Goal: Book appointment/travel/reservation

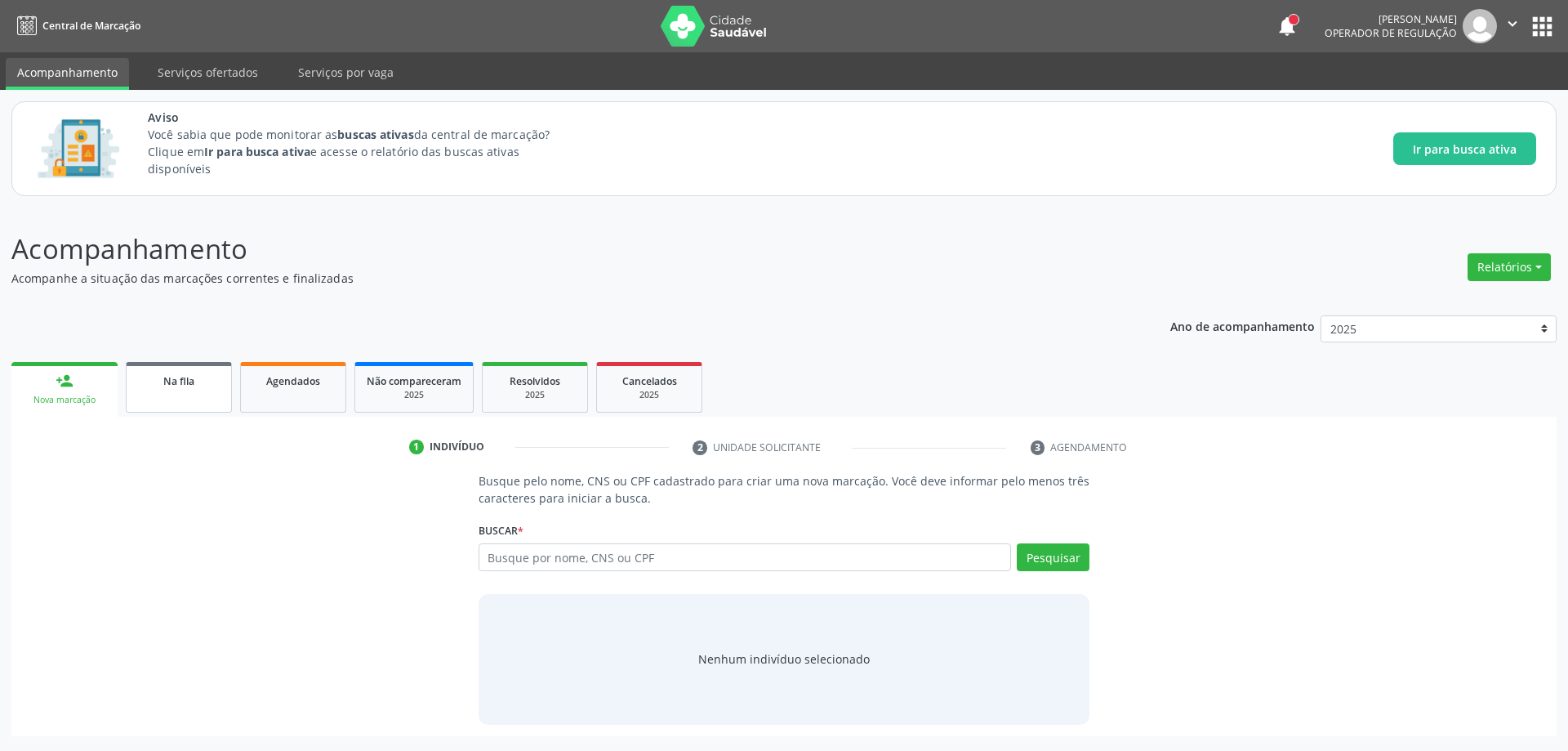
click at [150, 396] on link "Na fila" at bounding box center [179, 388] width 107 height 51
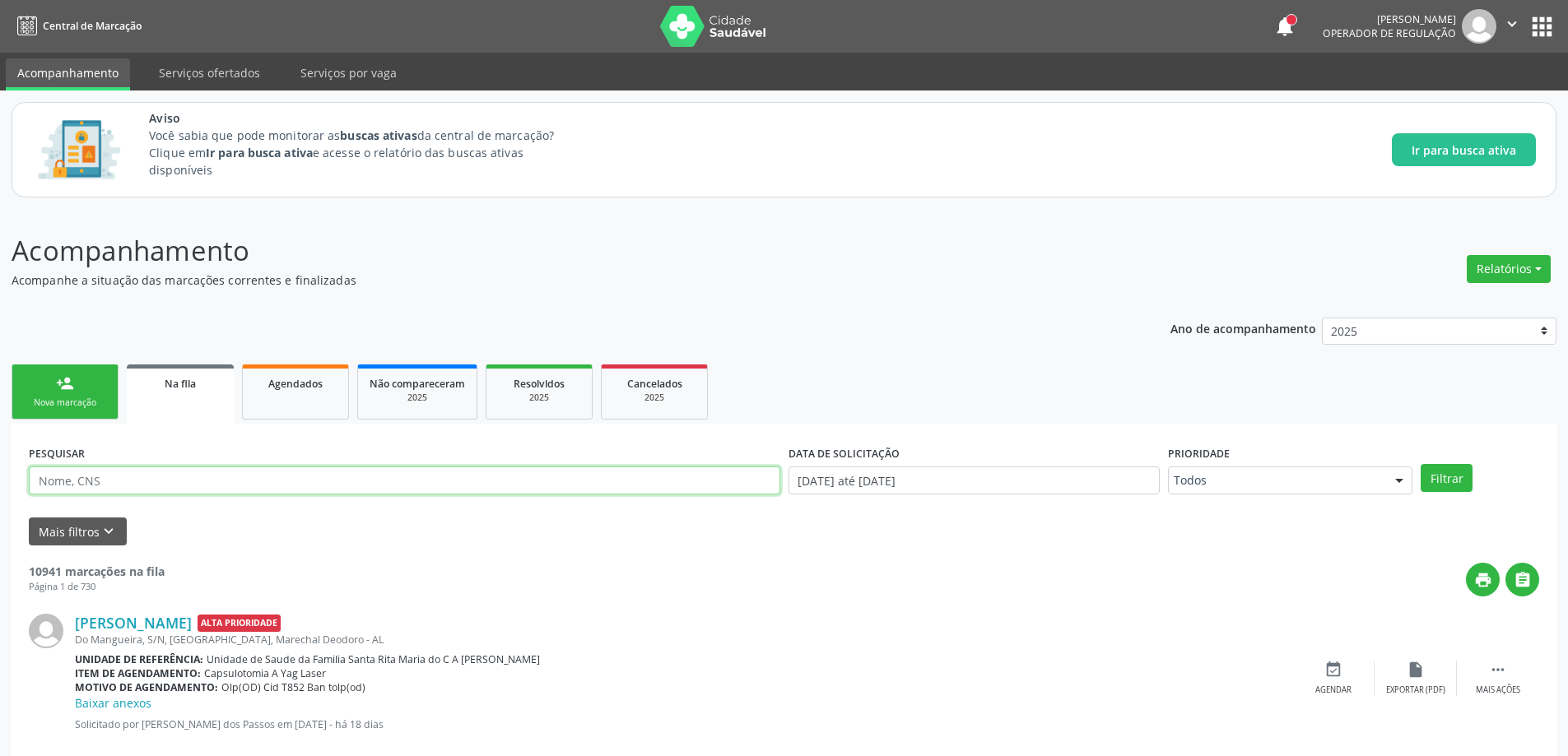
paste input "702008807282381"
type input "702008807282381"
click at [1449, 484] on button "Filtrar" at bounding box center [1446, 478] width 52 height 28
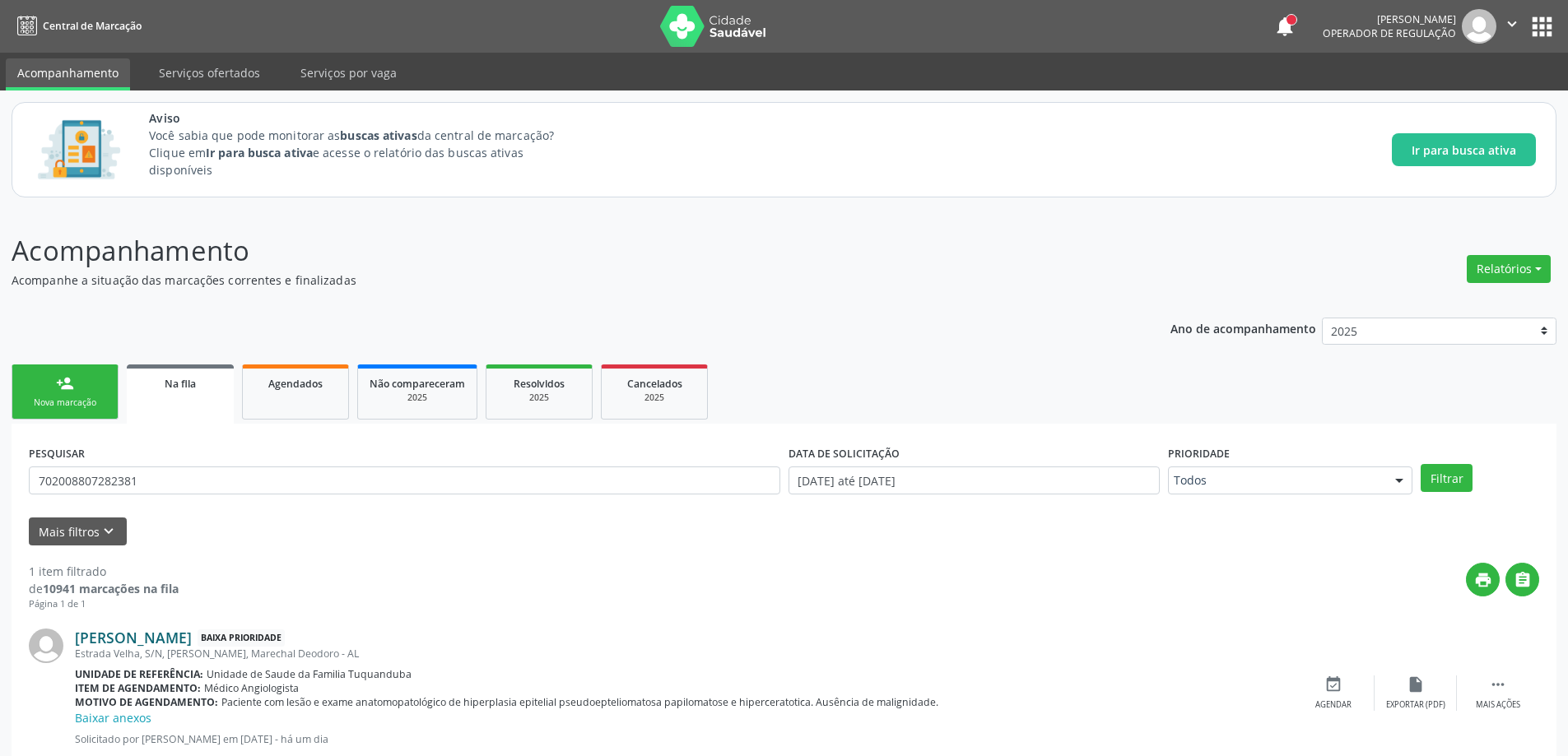
scroll to position [47, 0]
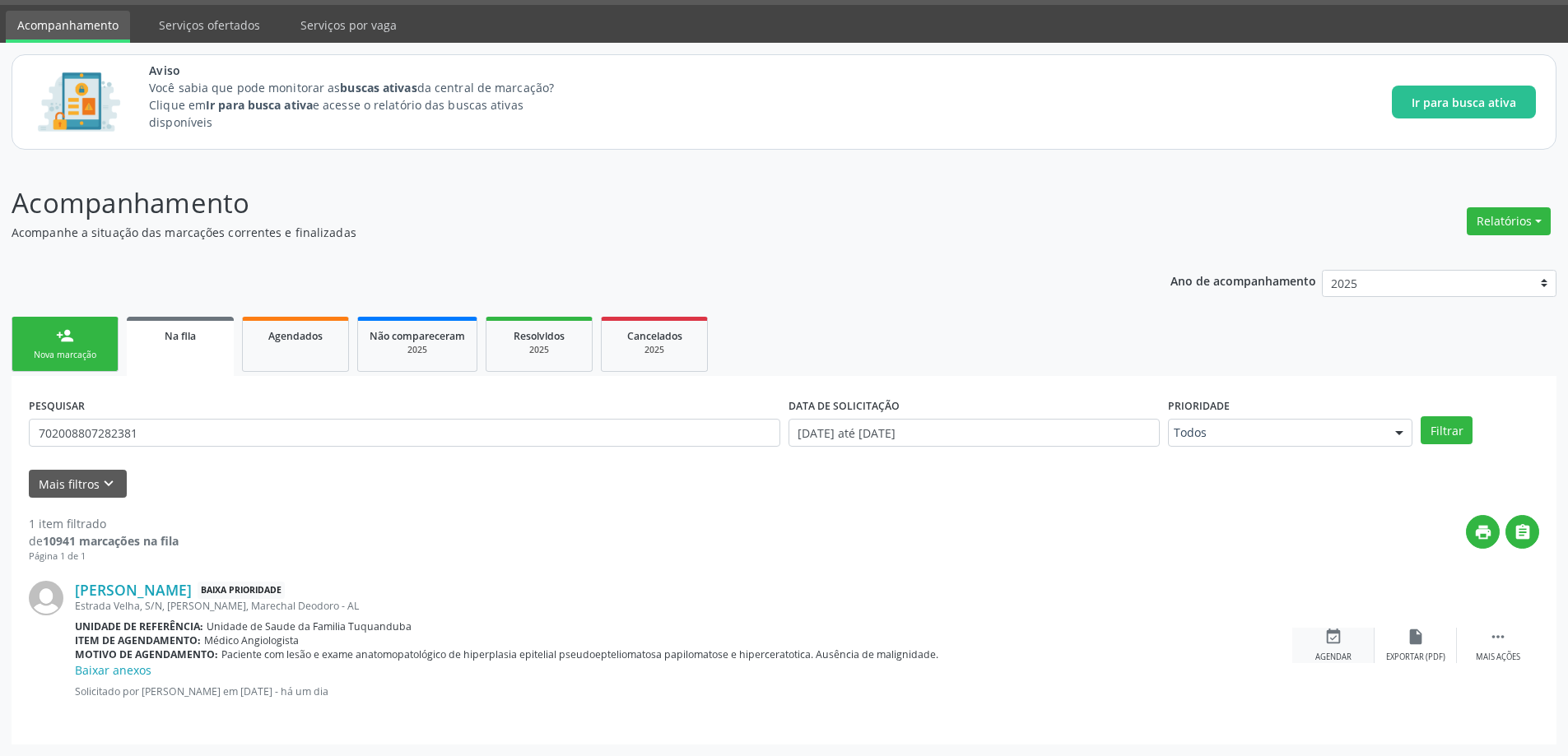
click at [1340, 650] on div "event_available Agendar" at bounding box center [1333, 645] width 82 height 35
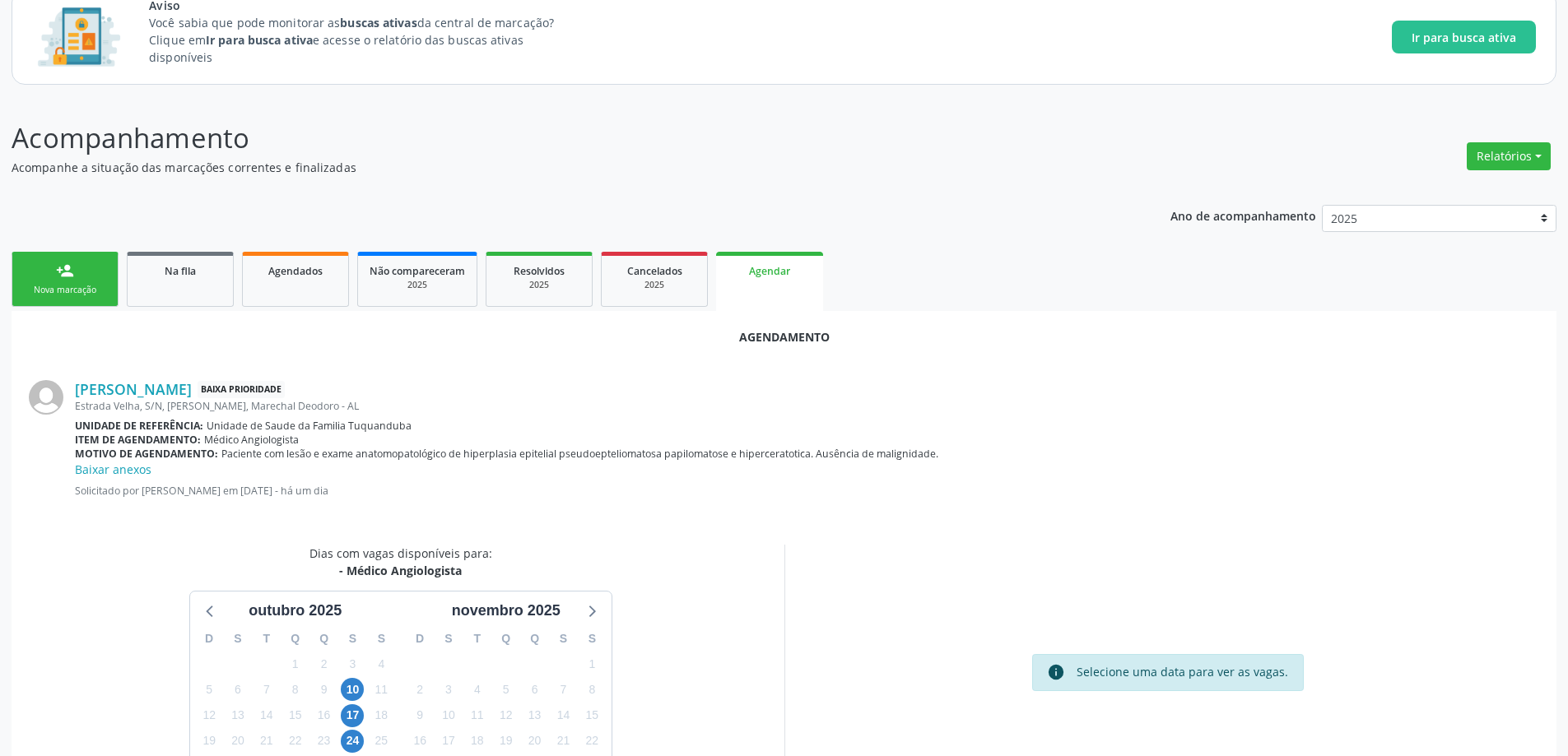
scroll to position [237, 0]
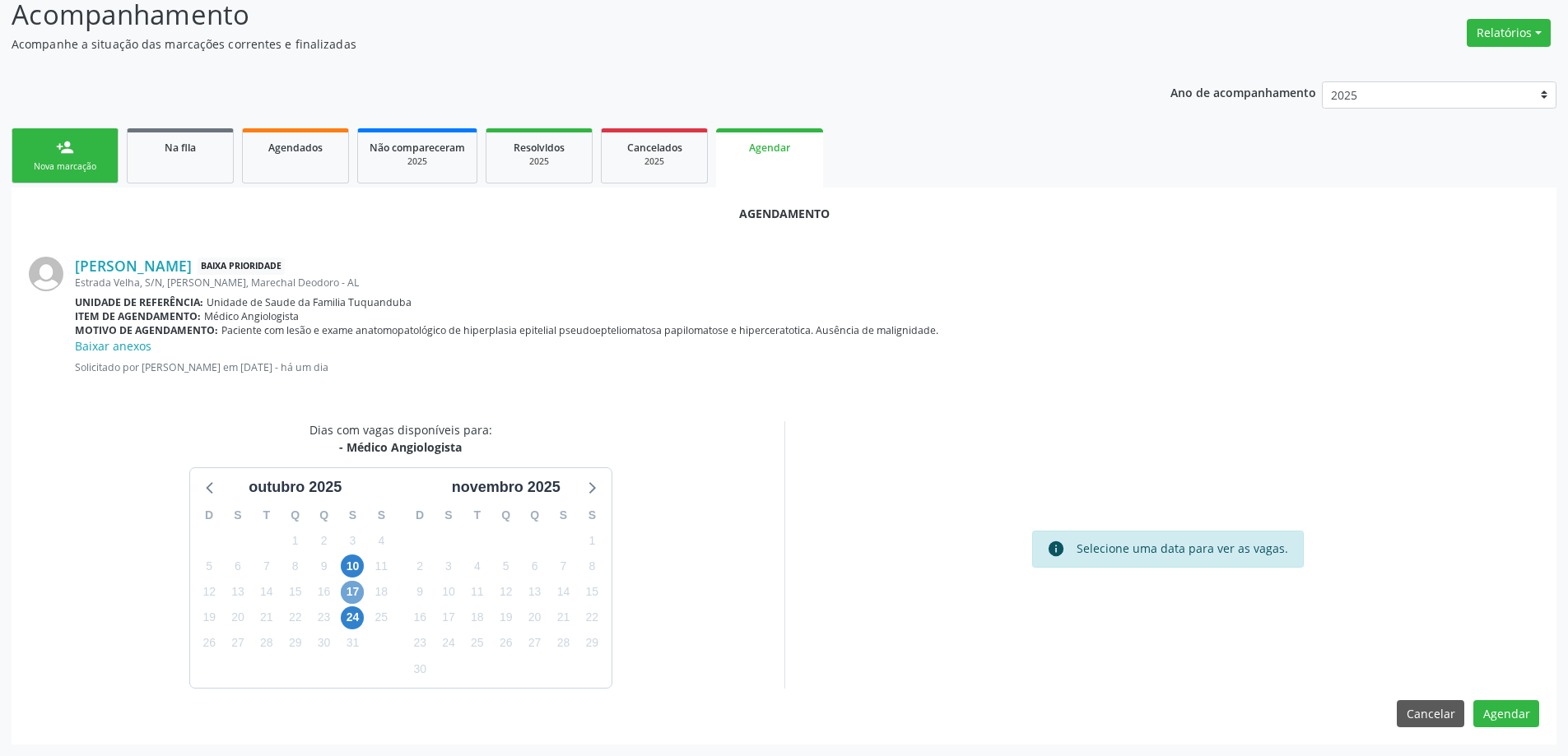
click at [349, 595] on span "17" at bounding box center [351, 591] width 23 height 23
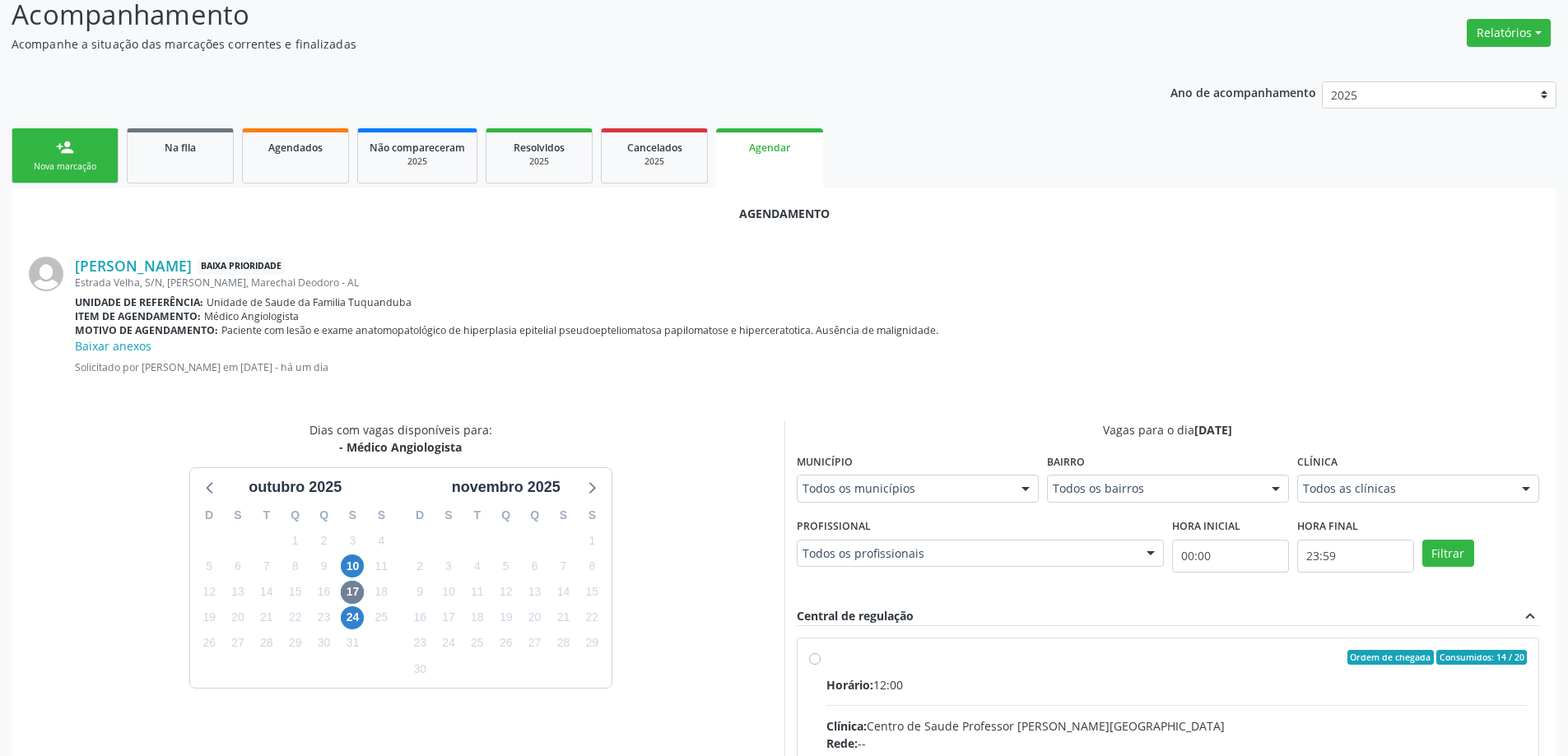
radio input "true"
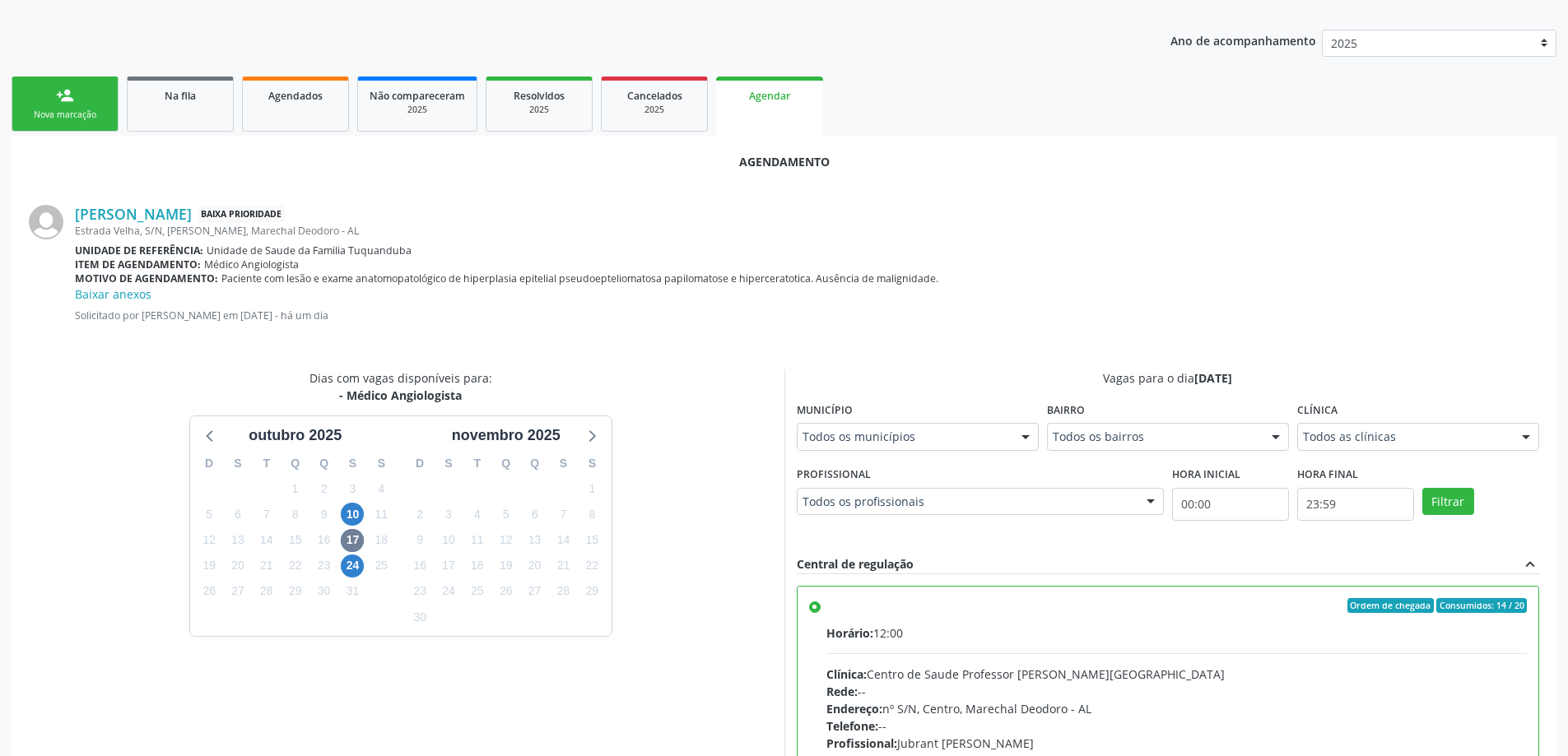
scroll to position [503, 0]
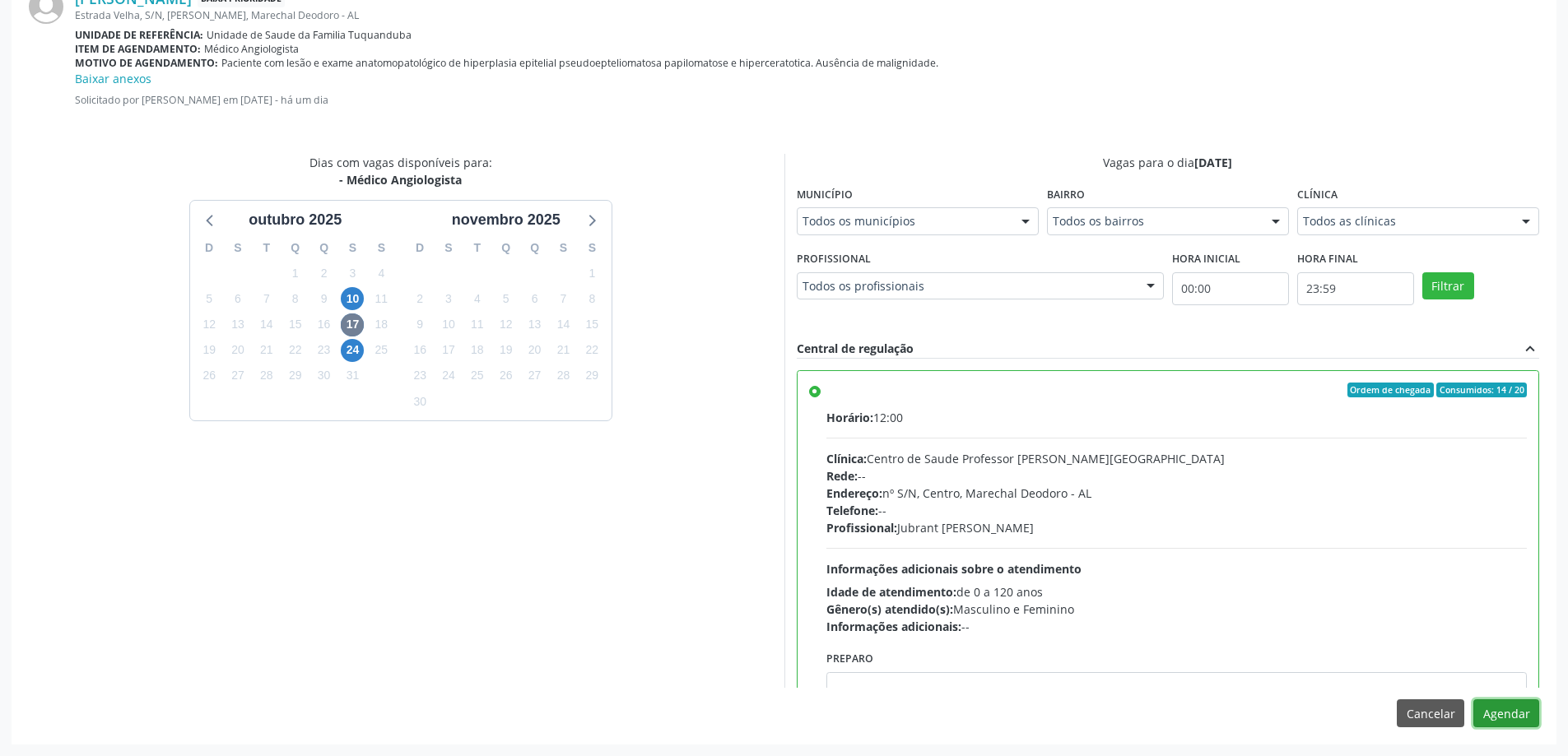
click at [1508, 711] on button "Agendar" at bounding box center [1506, 713] width 66 height 28
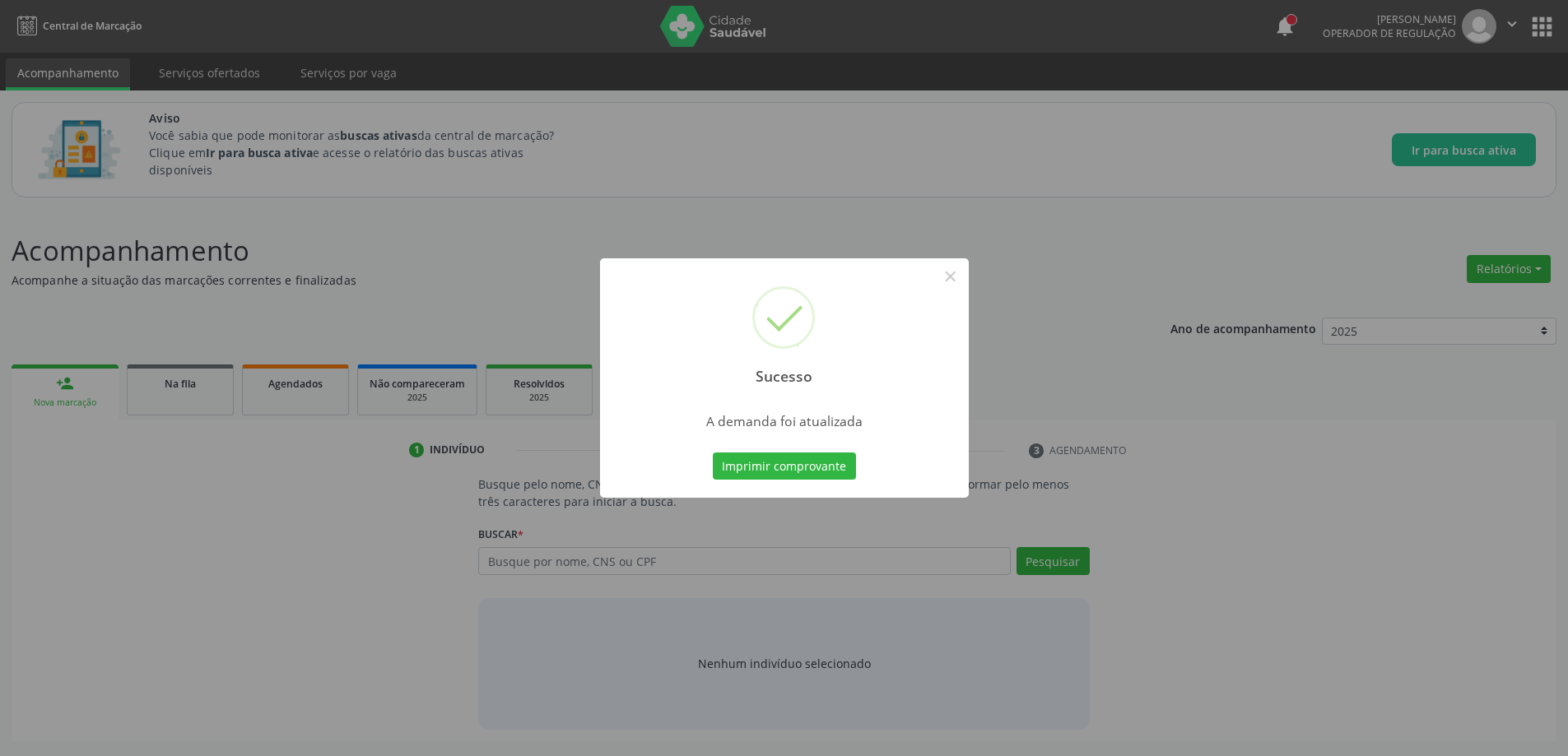
scroll to position [0, 0]
click at [956, 271] on button "×" at bounding box center [956, 277] width 28 height 28
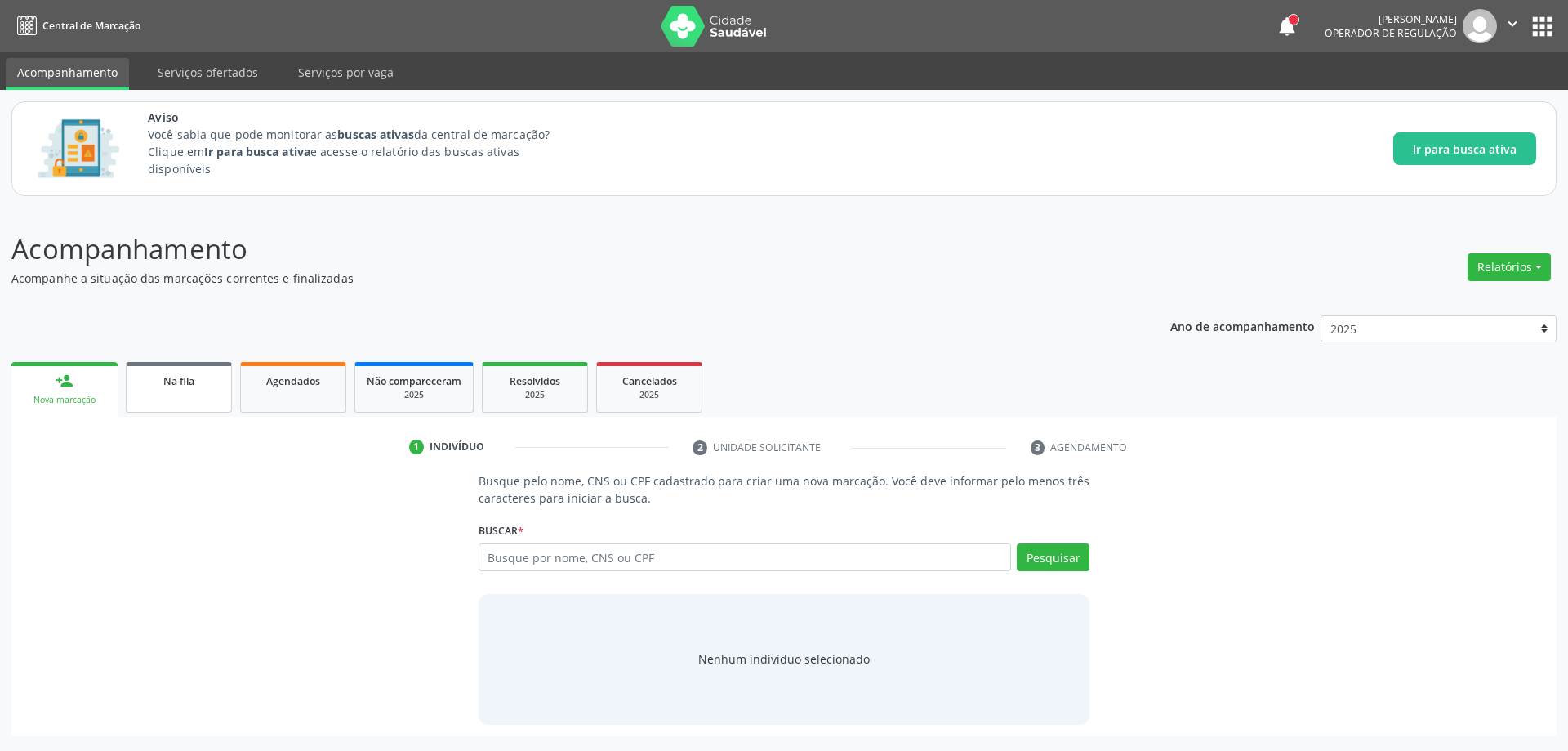
click at [203, 380] on div "Na fila" at bounding box center [179, 380] width 81 height 17
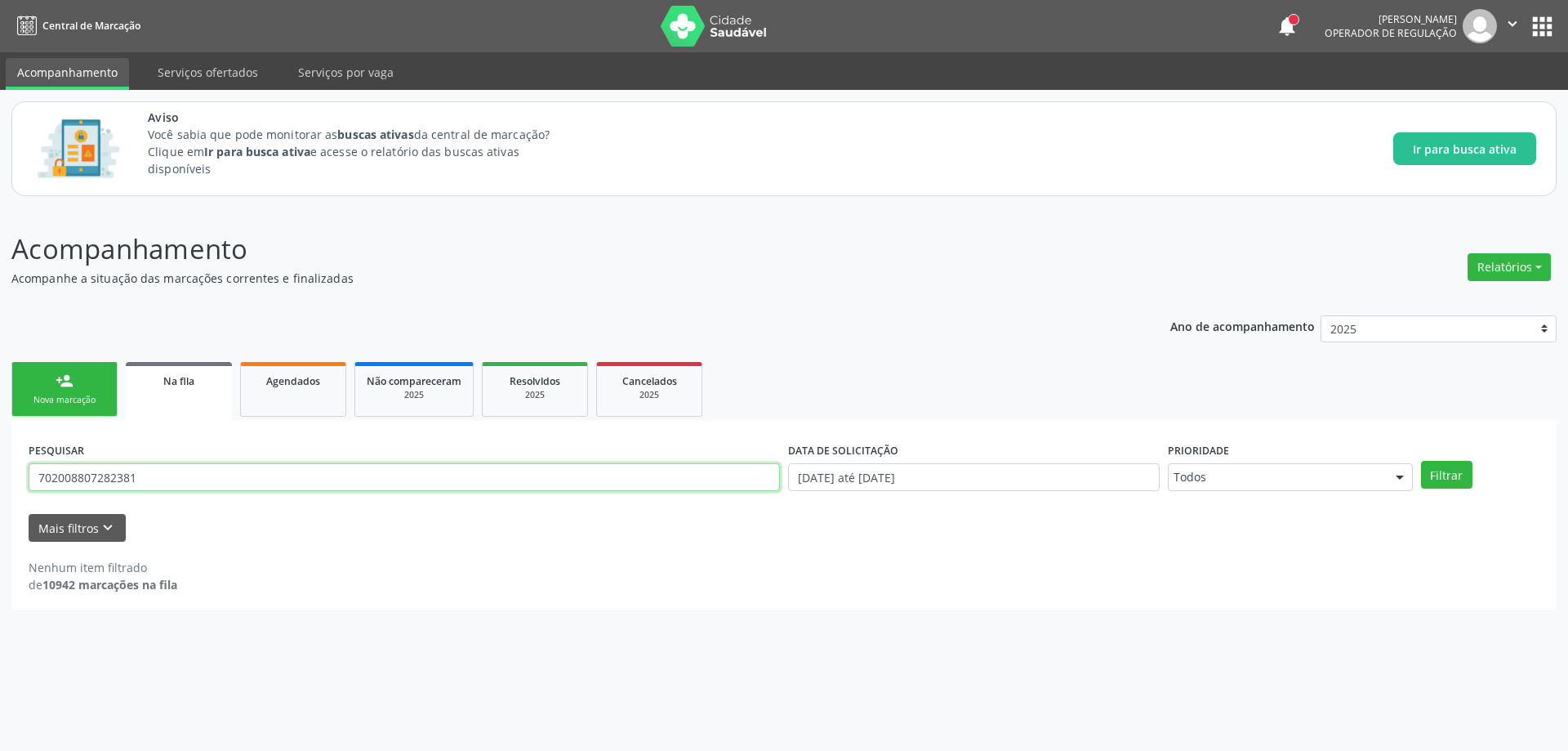
click at [265, 475] on input "702008807282381" at bounding box center [405, 477] width 751 height 28
type input "7"
paste input "700908947534893"
click at [1455, 480] on button "Filtrar" at bounding box center [1447, 474] width 51 height 28
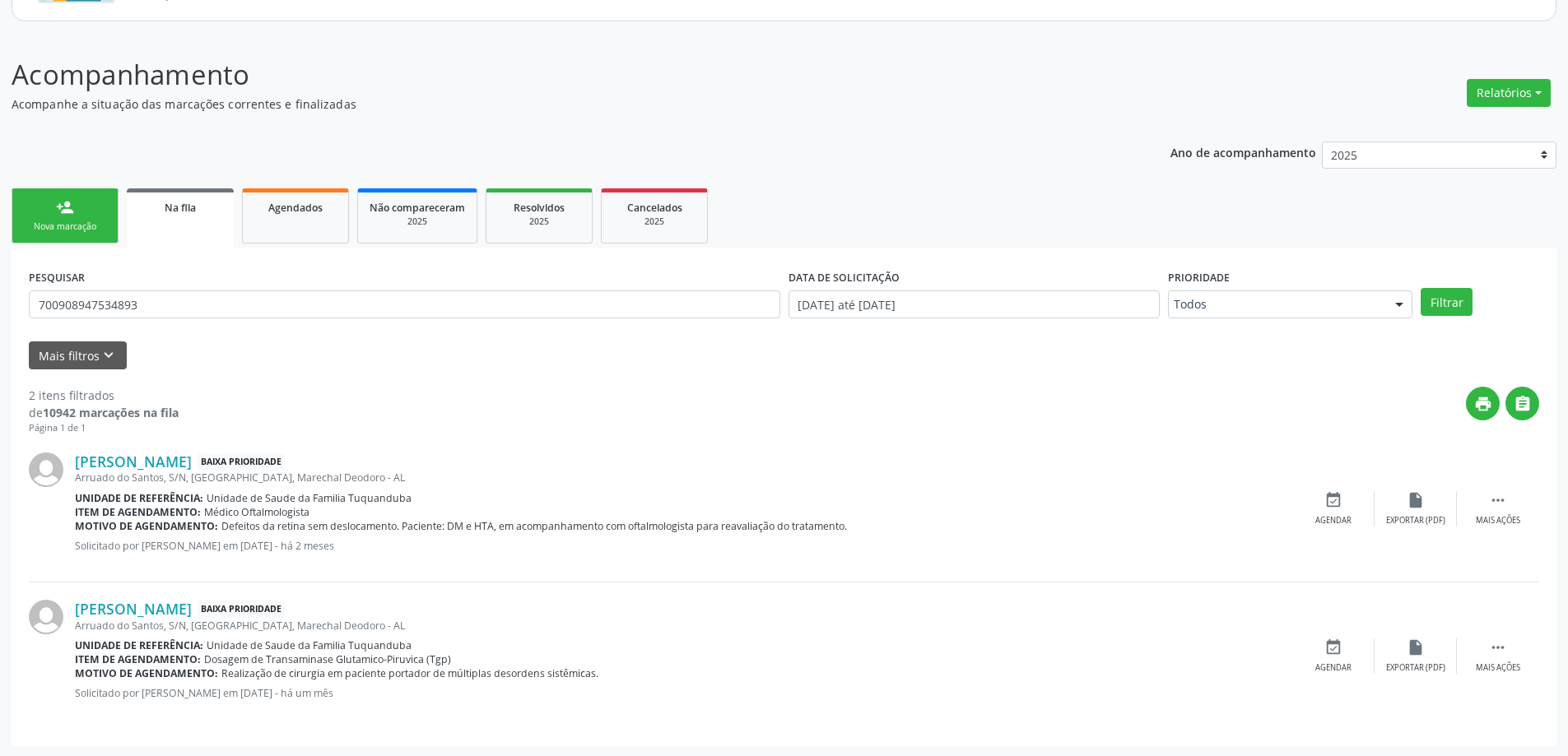
scroll to position [177, 0]
click at [174, 303] on input "700908947534893" at bounding box center [405, 302] width 752 height 28
type input "7"
type input "700508172730853"
click at [1453, 307] on button "Filtrar" at bounding box center [1446, 300] width 52 height 28
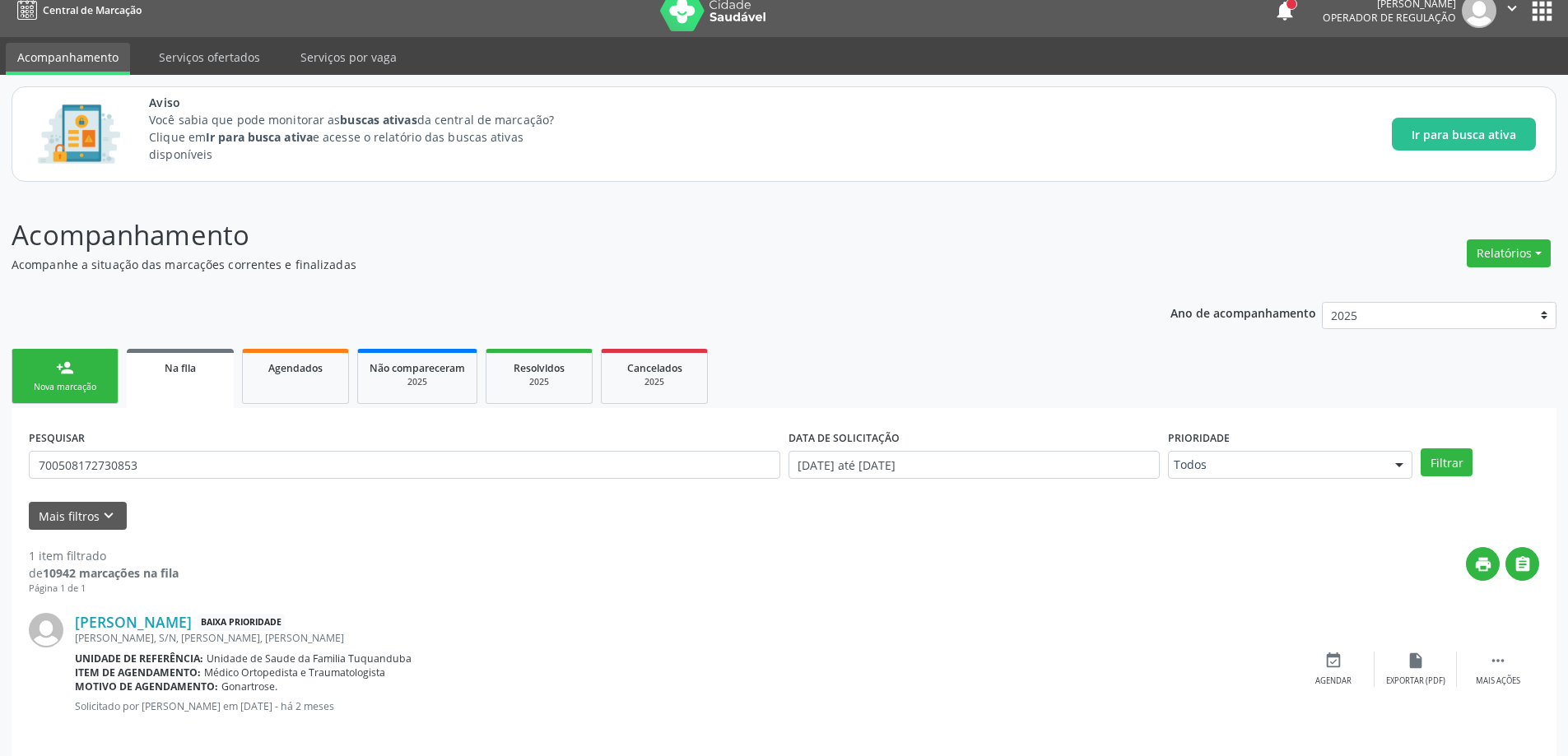
scroll to position [30, 0]
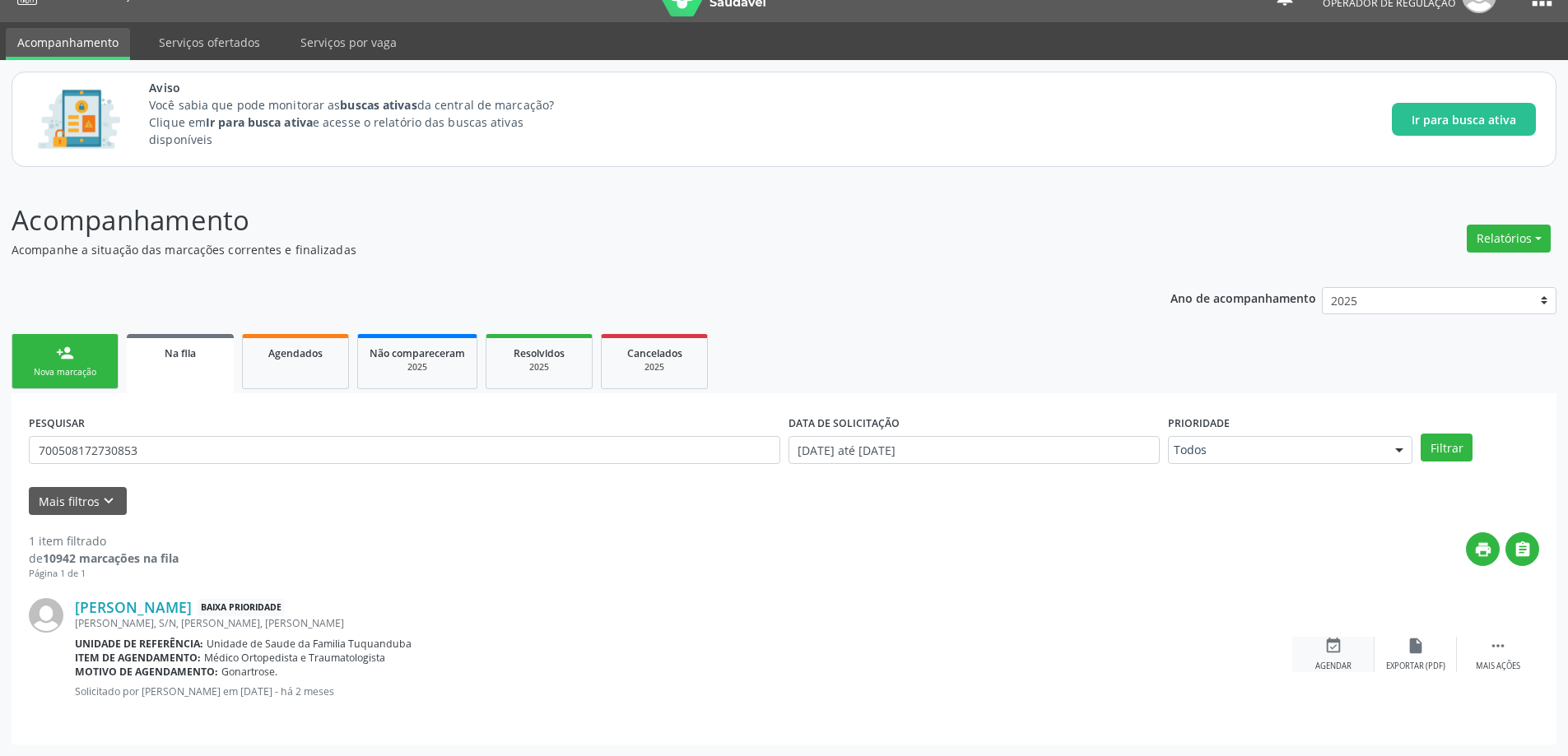
click at [1341, 657] on div "event_available Agendar" at bounding box center [1333, 654] width 82 height 35
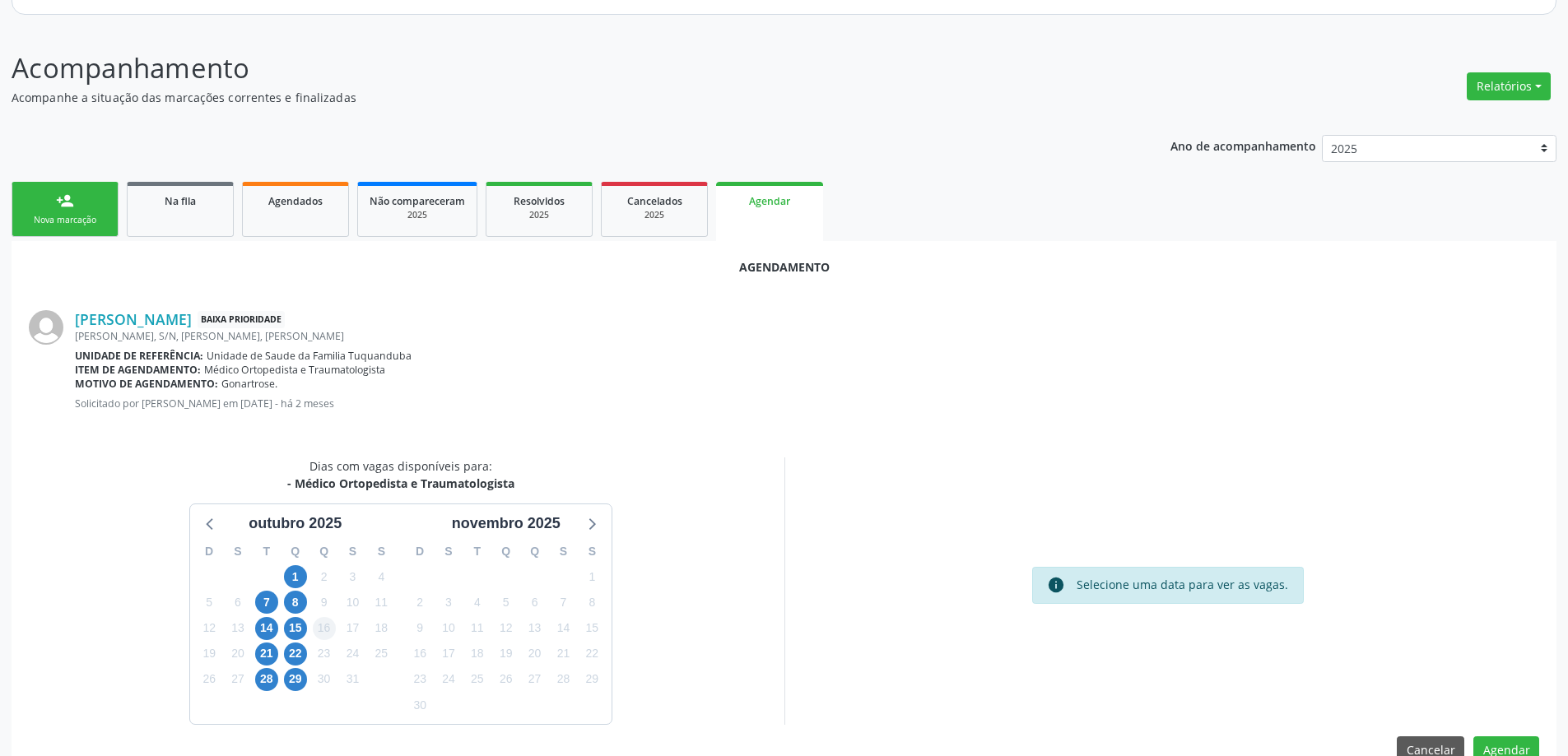
scroll to position [195, 0]
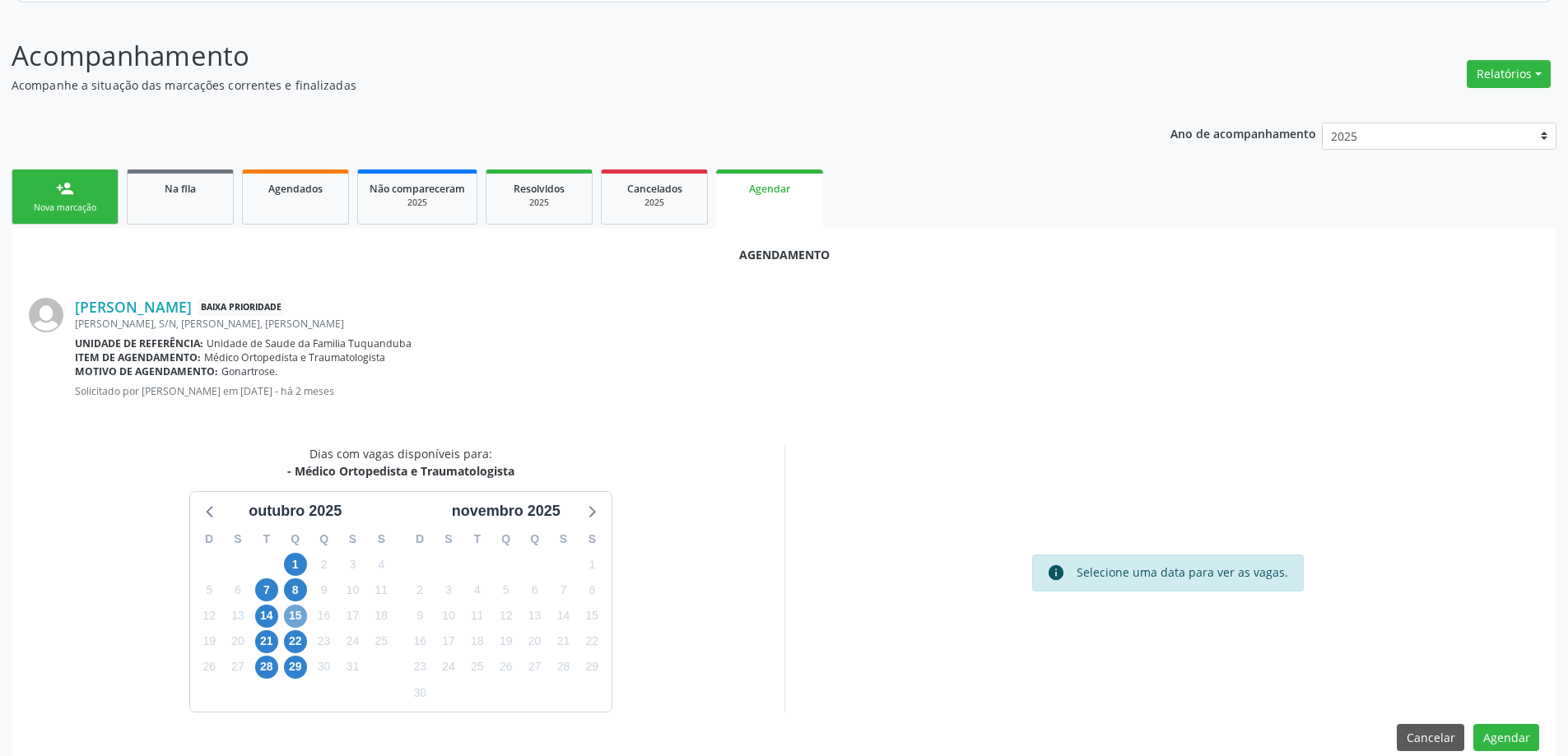
click at [293, 609] on span "15" at bounding box center [295, 616] width 23 height 23
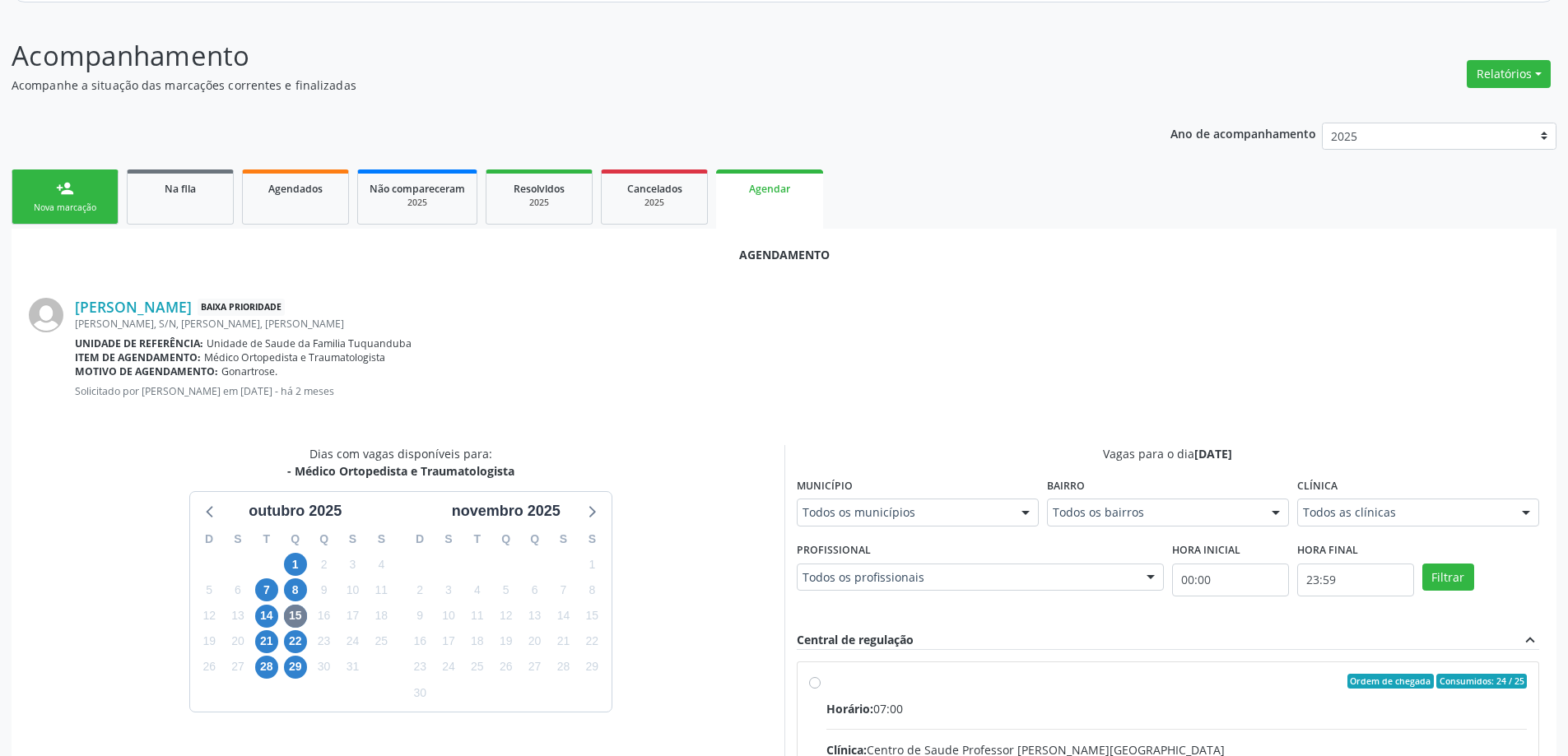
click at [809, 680] on input "Ordem de chegada Consumidos: 24 / 25 Horário: 07:00 Clínica: Centro de Saude Pr…" at bounding box center [814, 681] width 12 height 15
radio input "true"
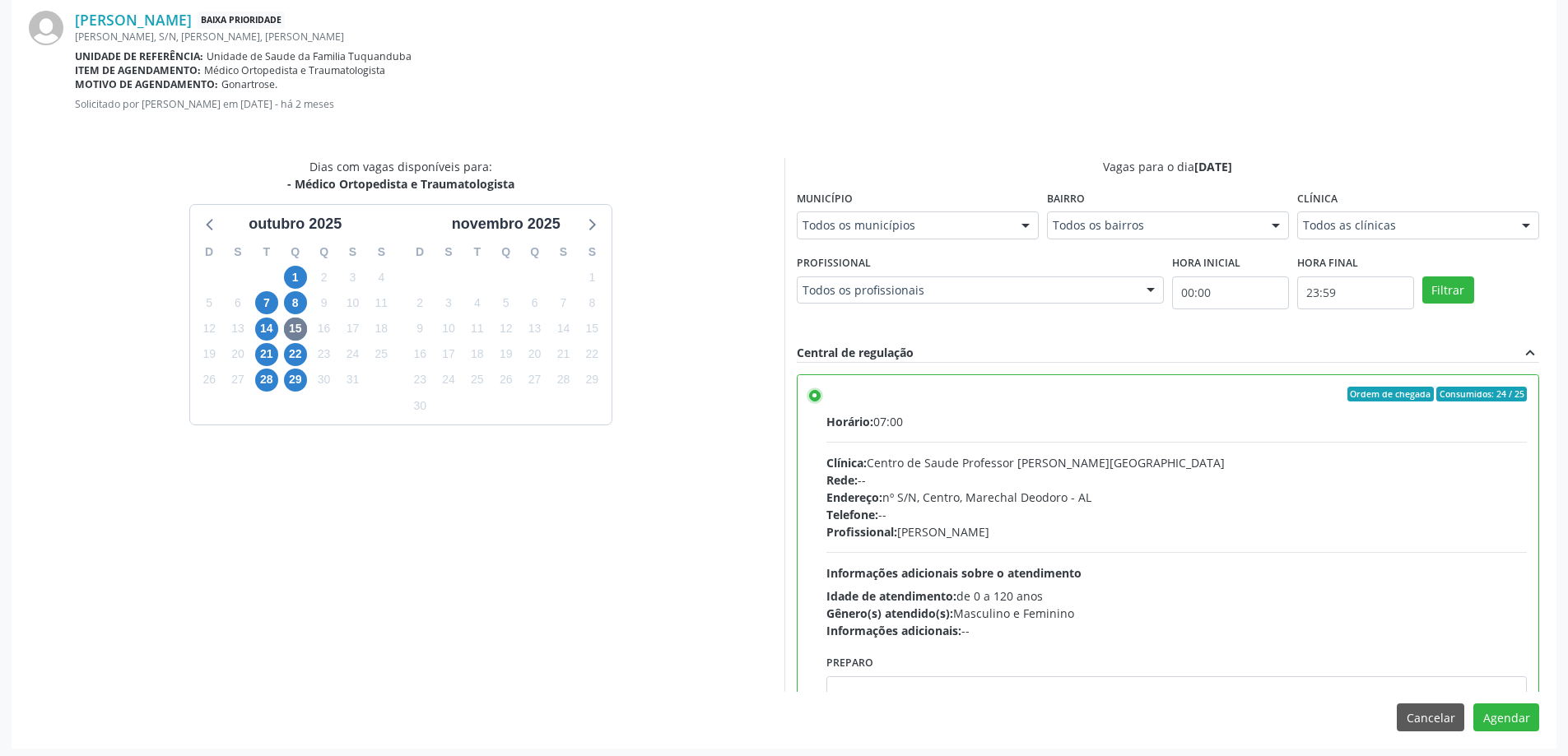
scroll to position [486, 0]
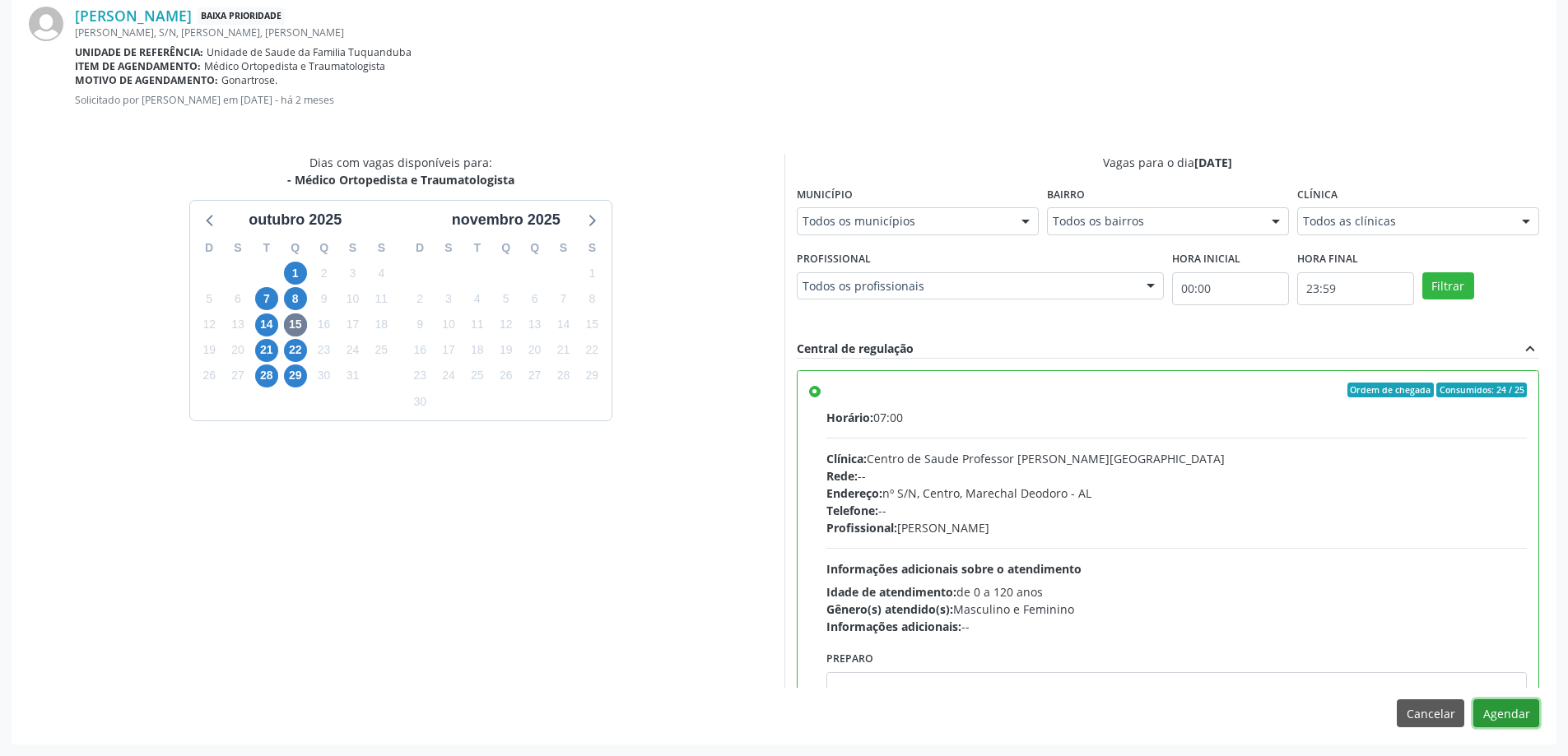
click at [1511, 721] on button "Agendar" at bounding box center [1506, 713] width 66 height 28
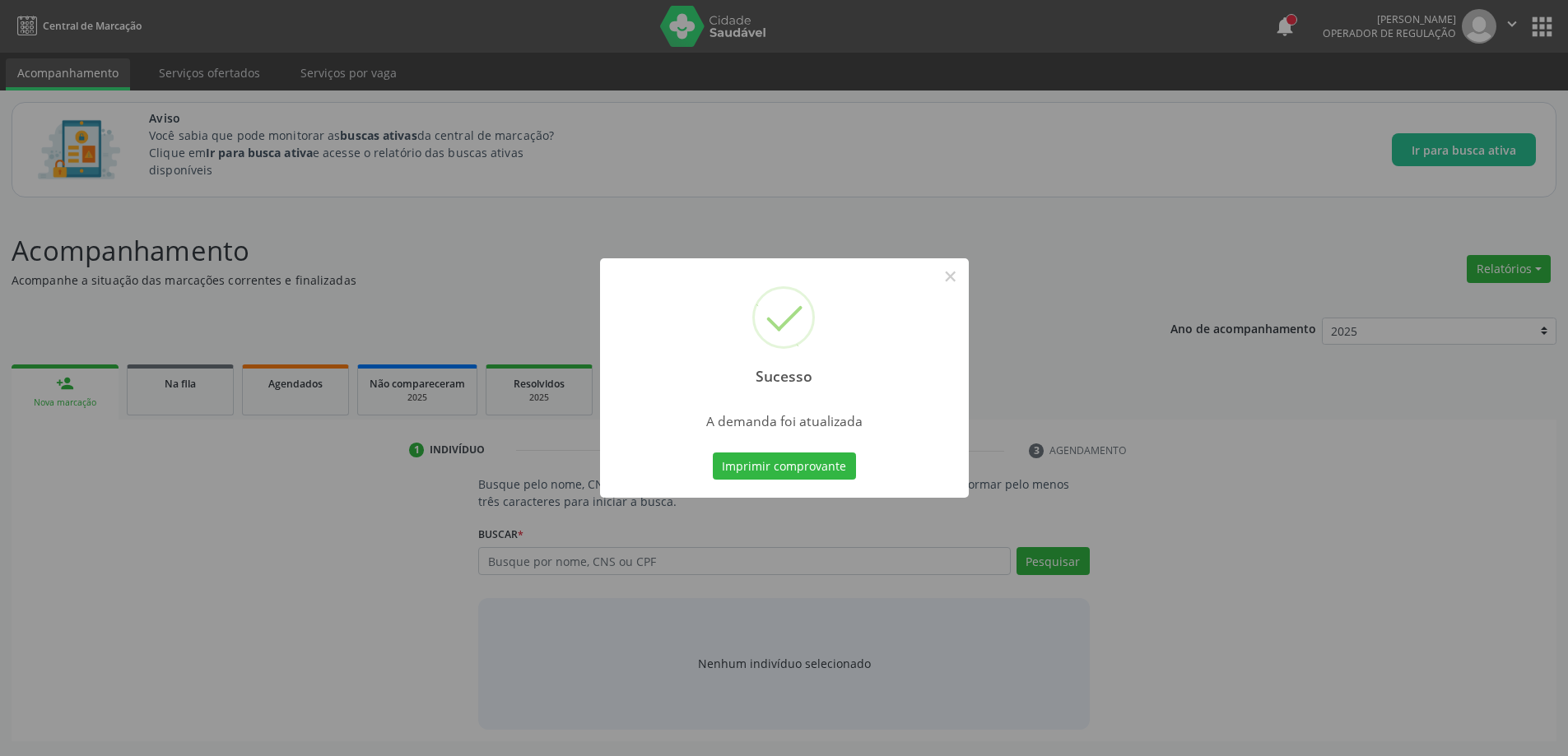
scroll to position [0, 0]
click at [967, 276] on button "×" at bounding box center [956, 277] width 28 height 28
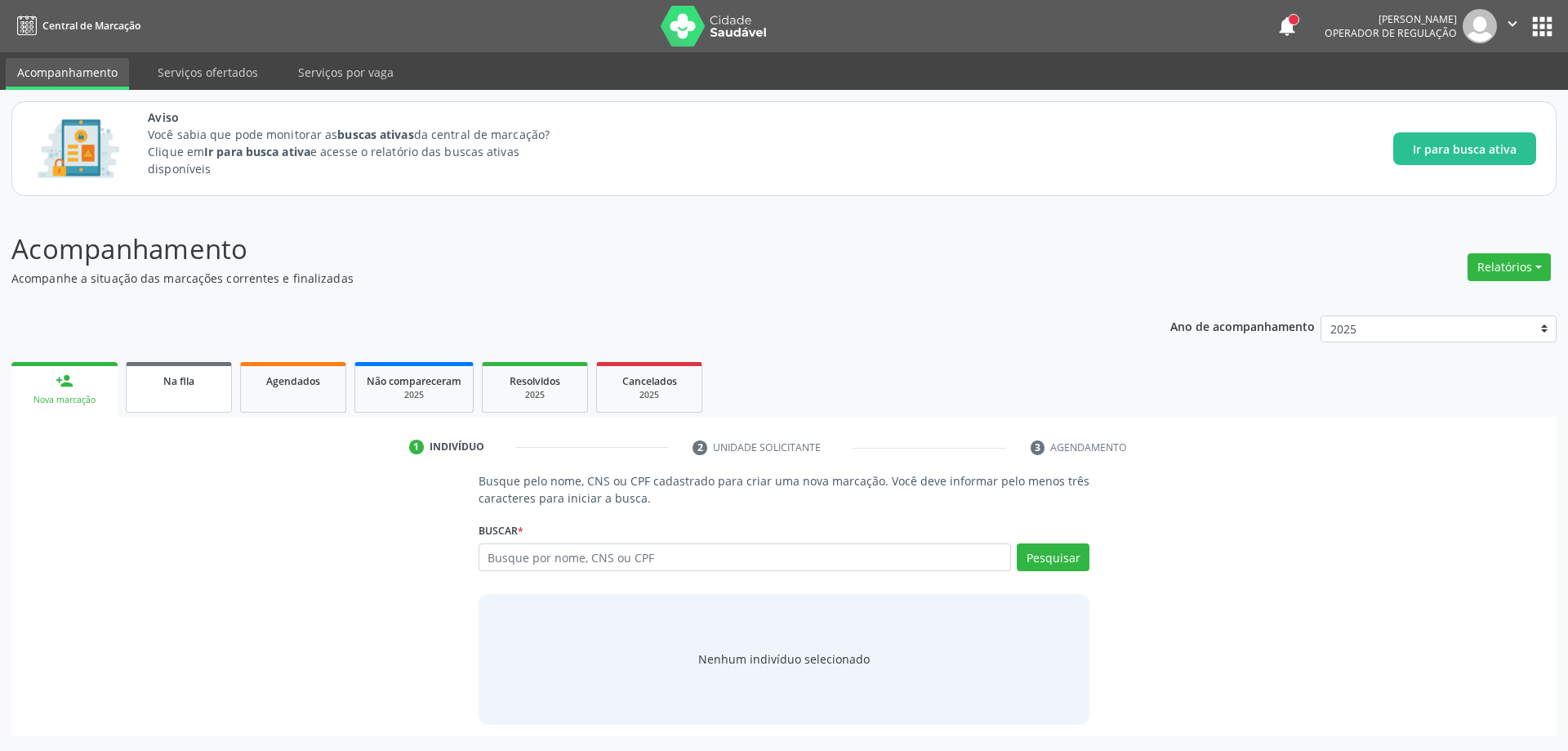
click at [160, 395] on link "Na fila" at bounding box center [179, 388] width 107 height 51
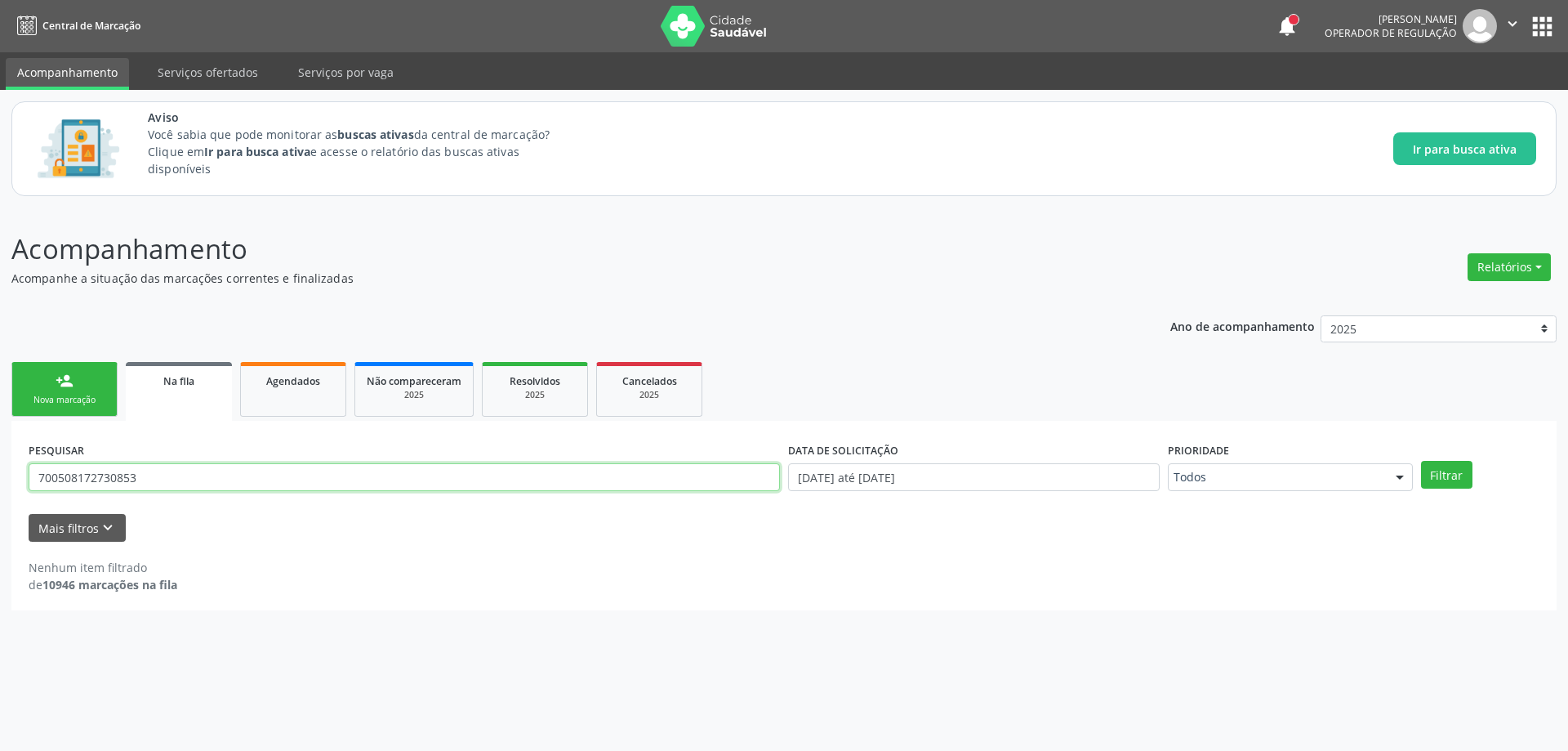
click at [290, 483] on input "700508172730853" at bounding box center [405, 477] width 751 height 28
type input "7"
type input "708209182512343"
click at [1467, 472] on button "Filtrar" at bounding box center [1447, 474] width 51 height 28
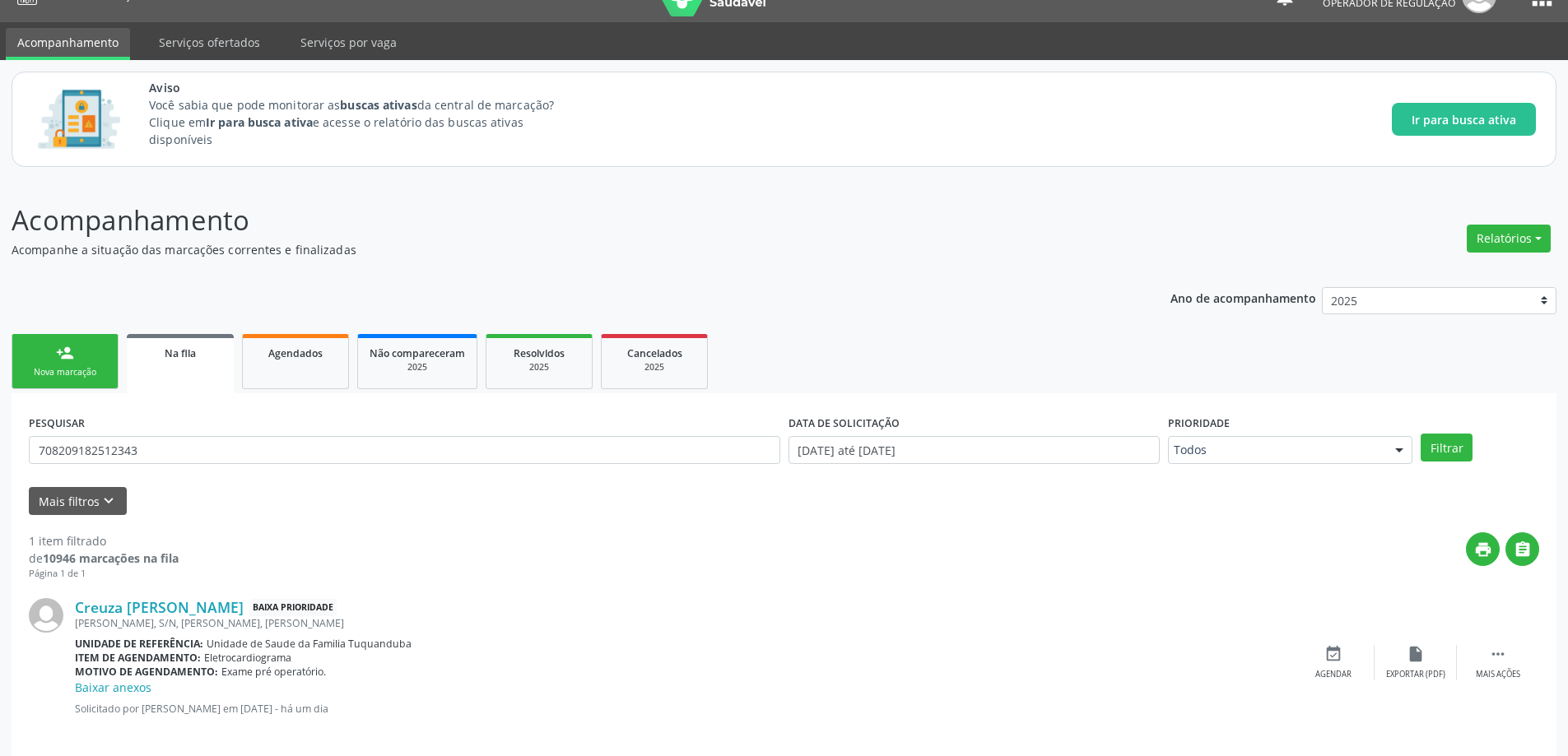
scroll to position [47, 0]
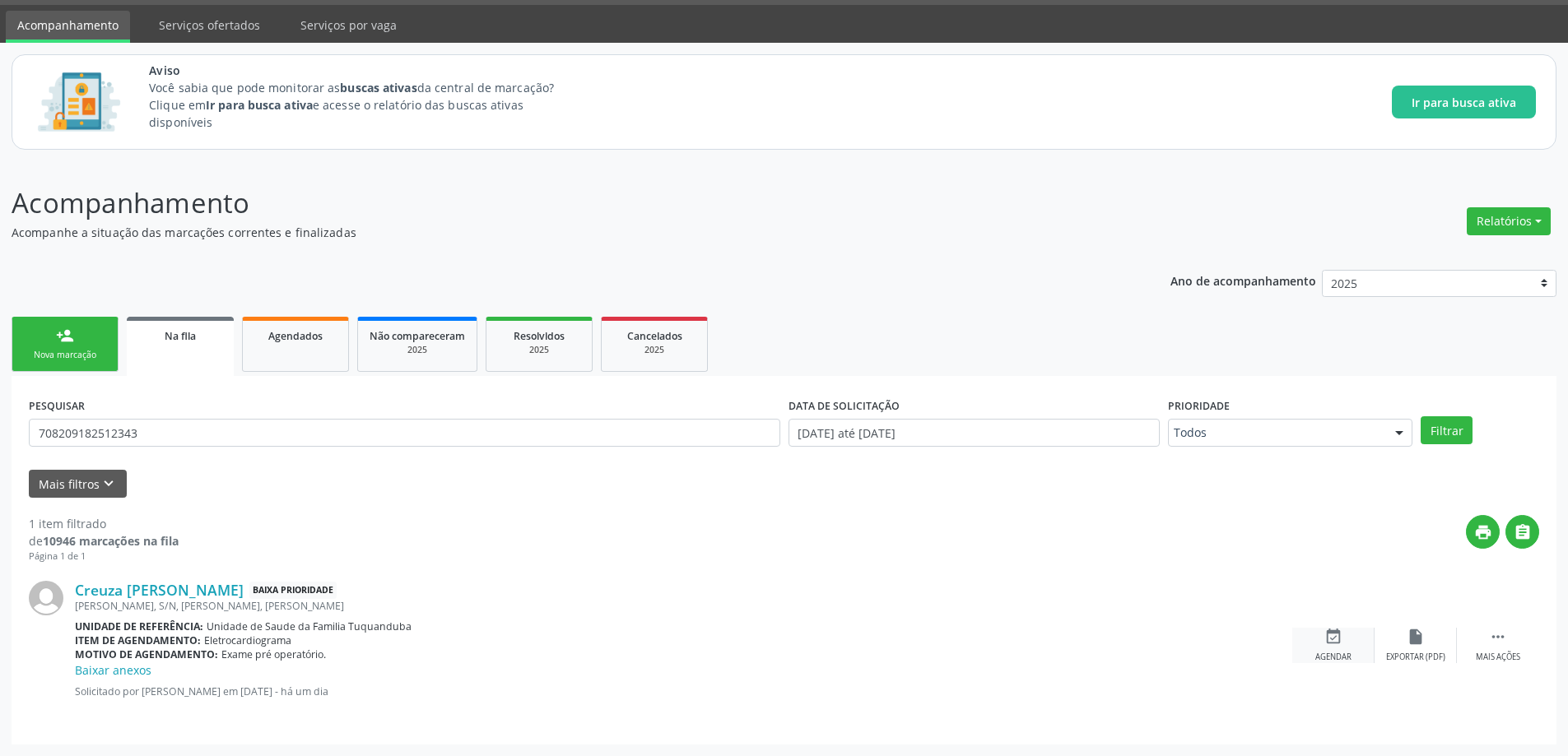
click at [1343, 642] on div "event_available Agendar" at bounding box center [1333, 645] width 82 height 35
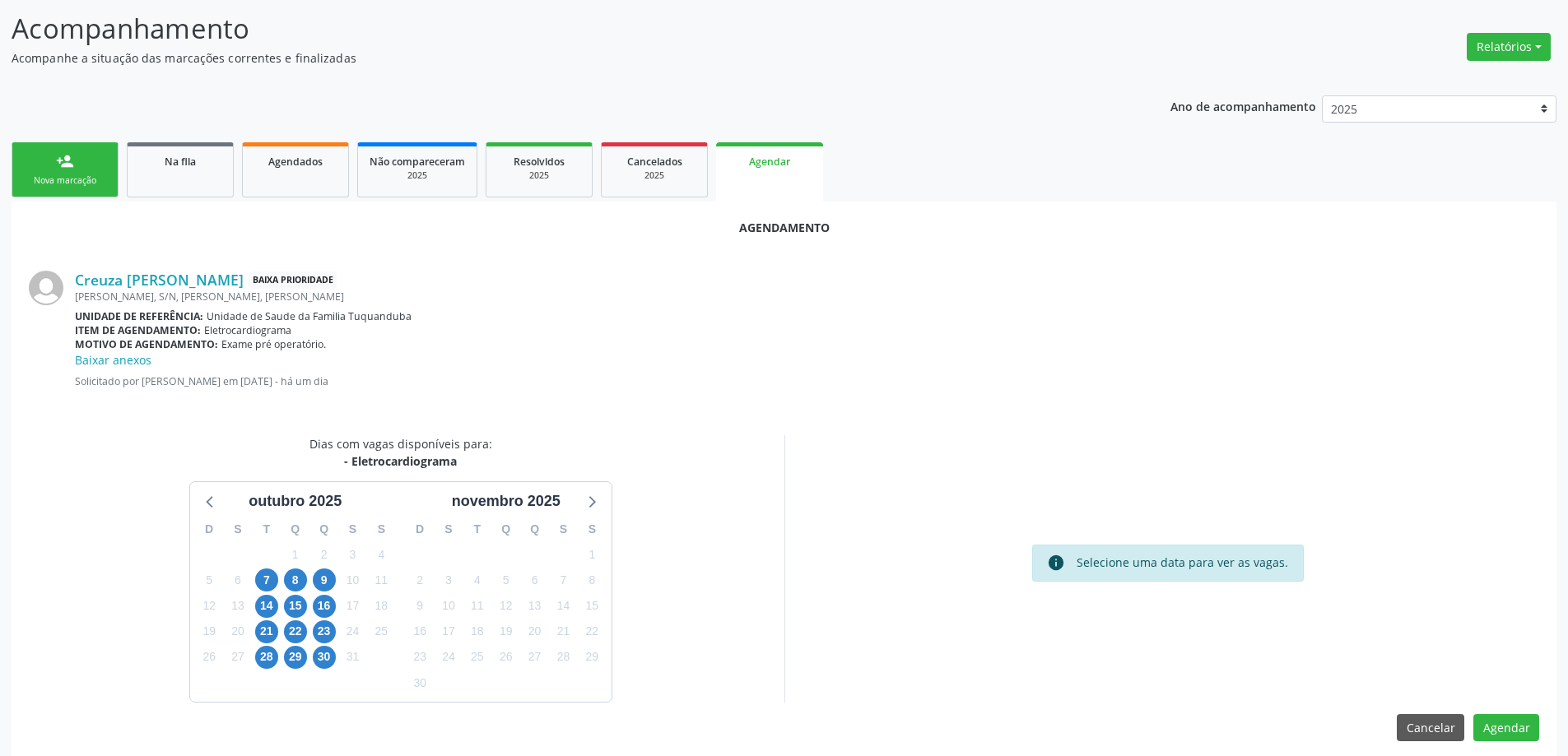
scroll to position [237, 0]
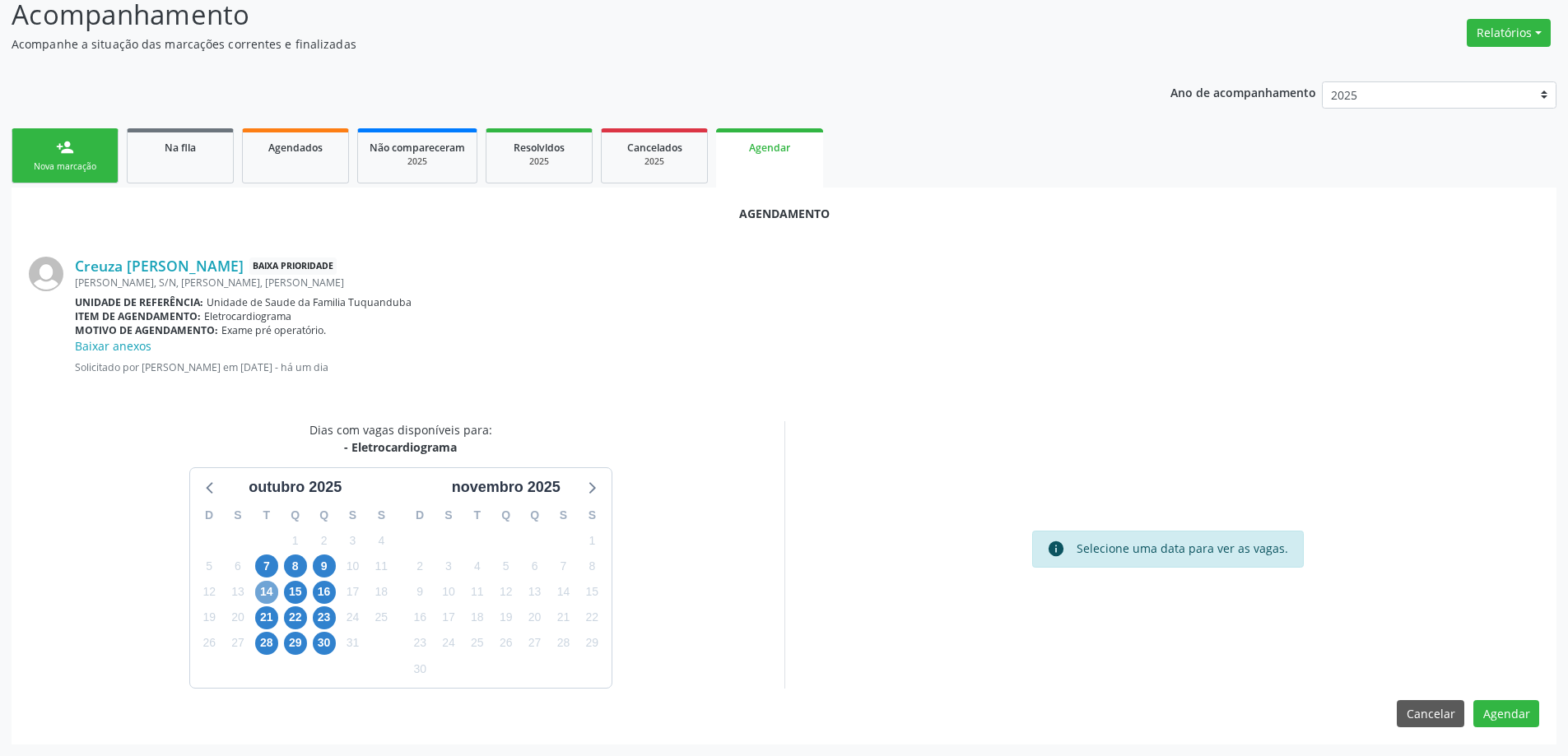
click at [267, 596] on span "14" at bounding box center [266, 591] width 23 height 23
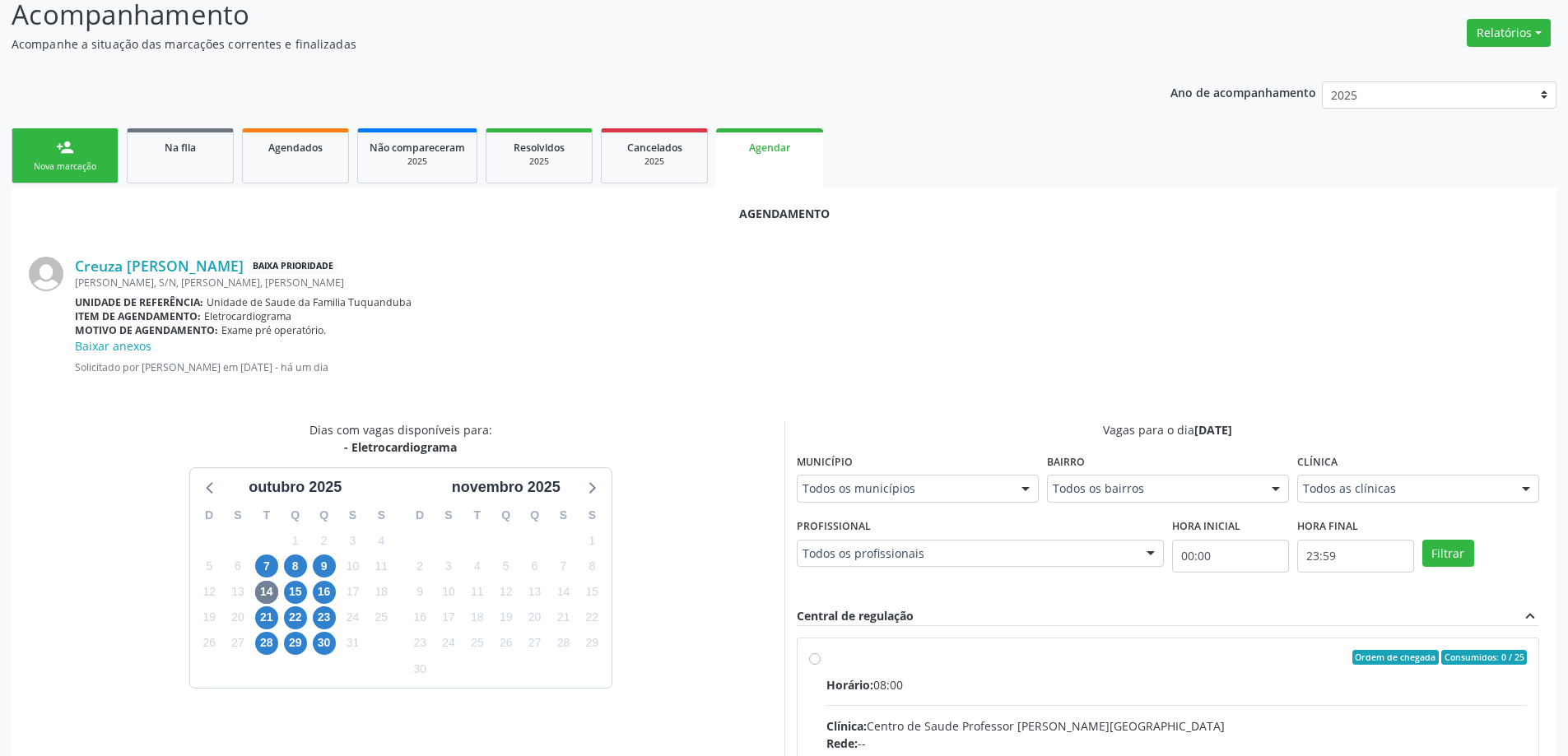
click at [813, 661] on input "Ordem de chegada Consumidos: 0 / 25 Horário: 08:00 Clínica: Centro de Saude Pro…" at bounding box center [814, 657] width 12 height 15
radio input "true"
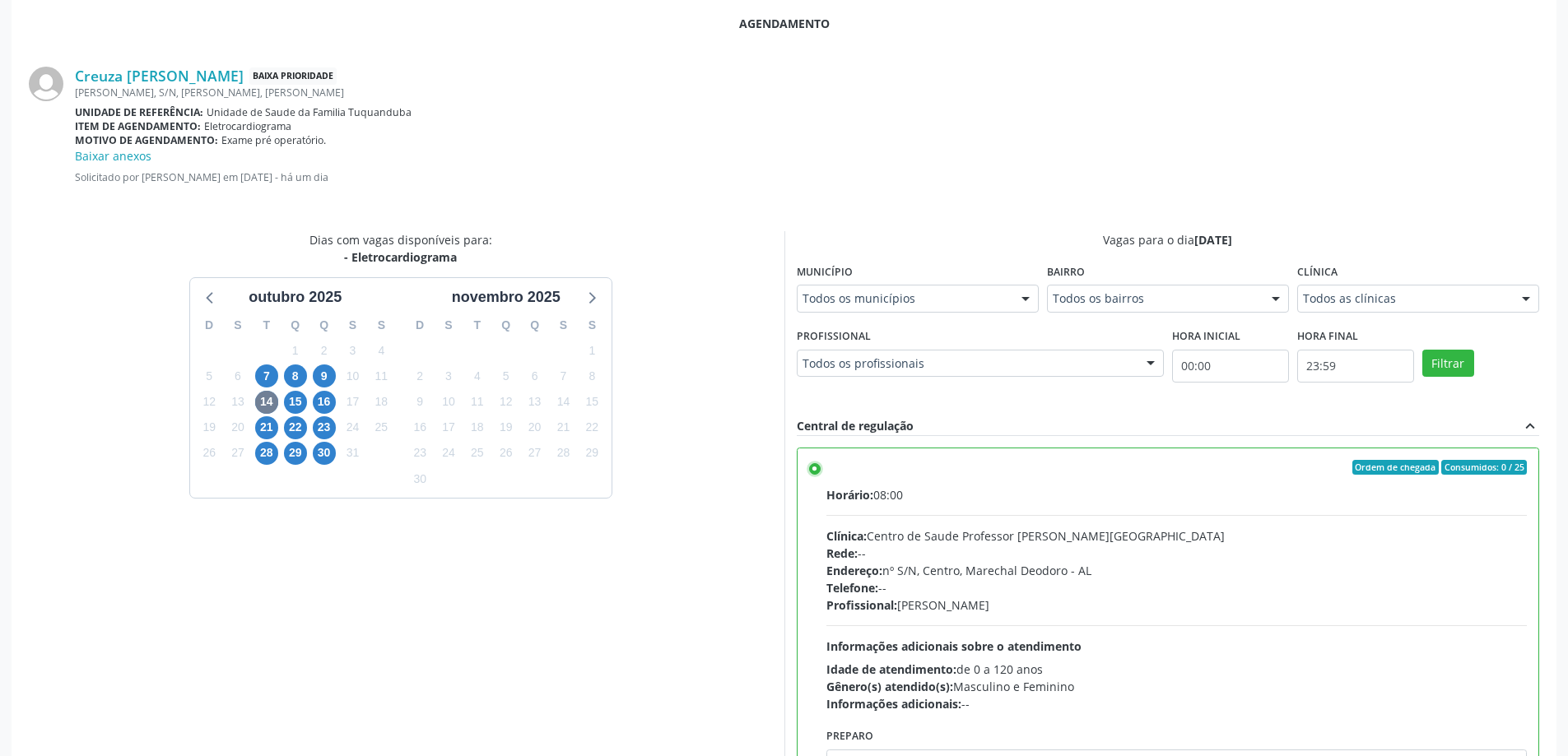
scroll to position [503, 0]
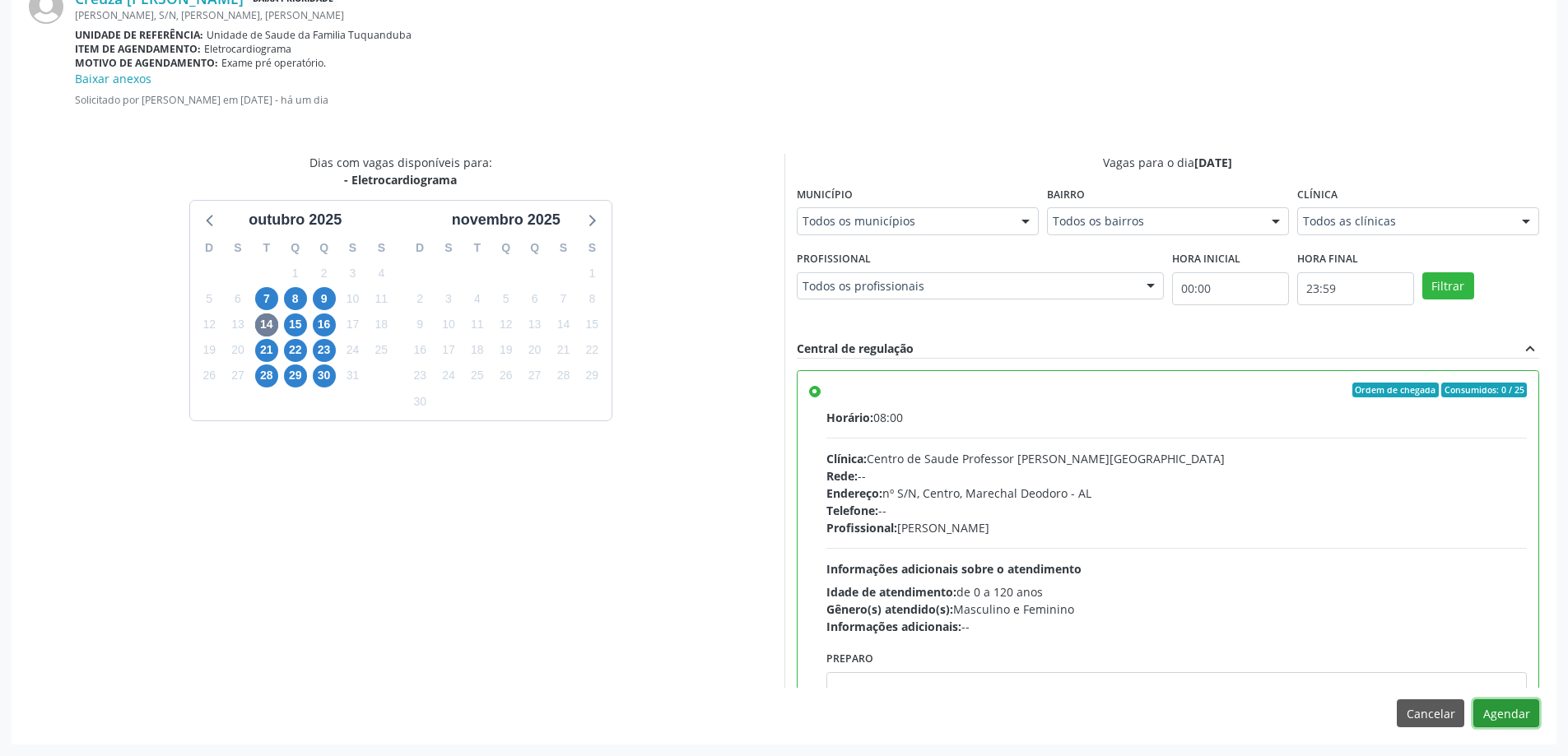
click at [1503, 712] on button "Agendar" at bounding box center [1506, 713] width 66 height 28
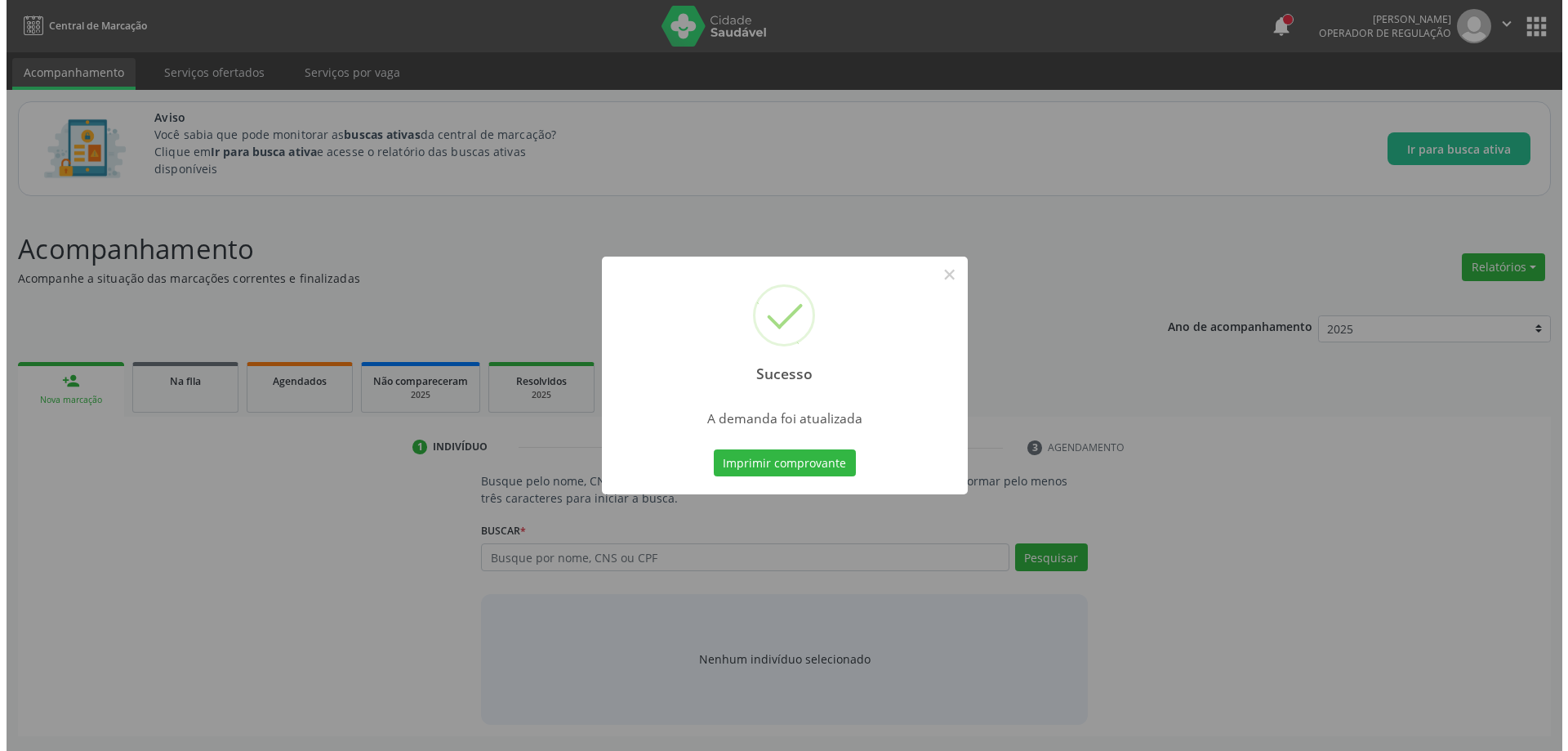
scroll to position [0, 0]
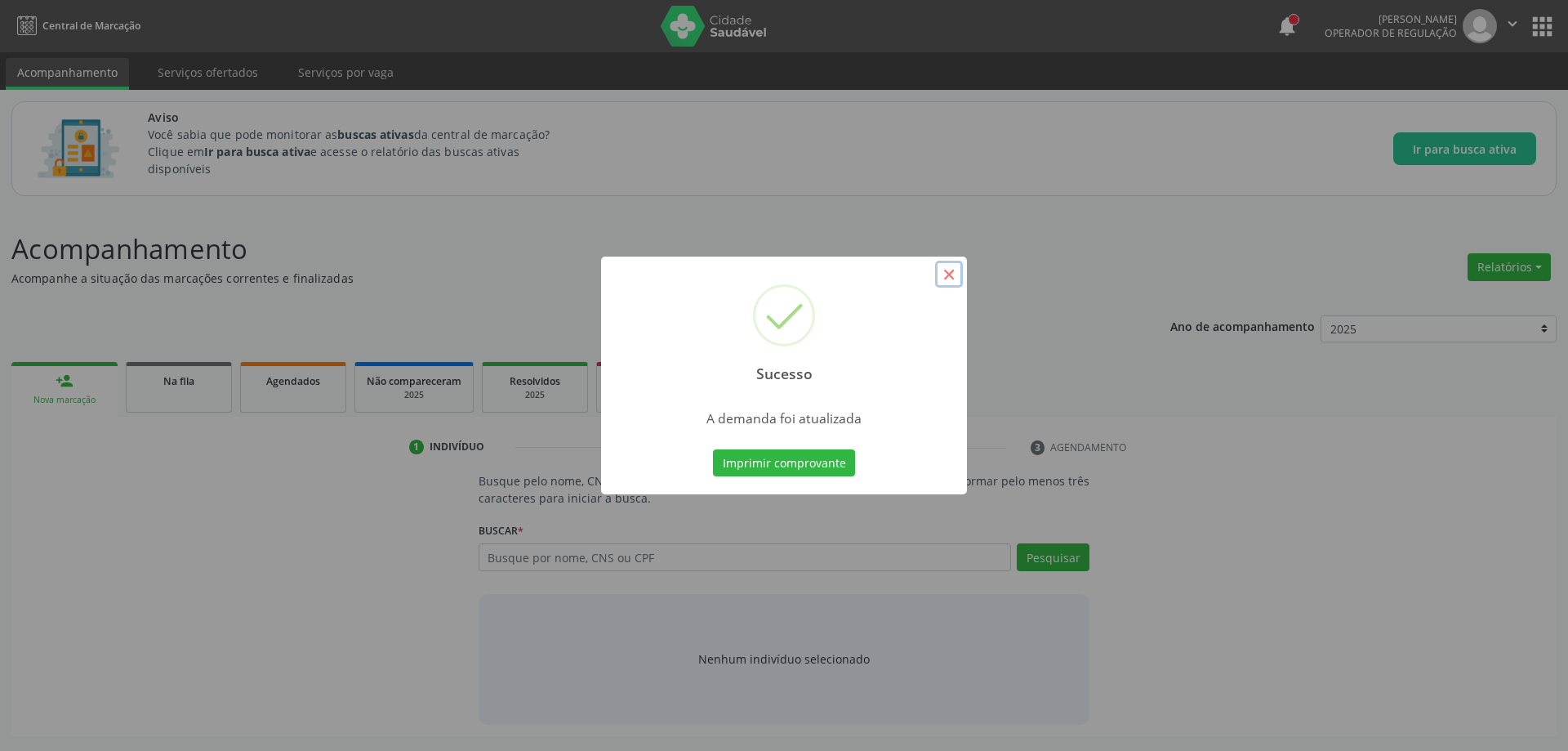
click at [950, 281] on button "×" at bounding box center [949, 275] width 28 height 28
